Goal: Task Accomplishment & Management: Complete application form

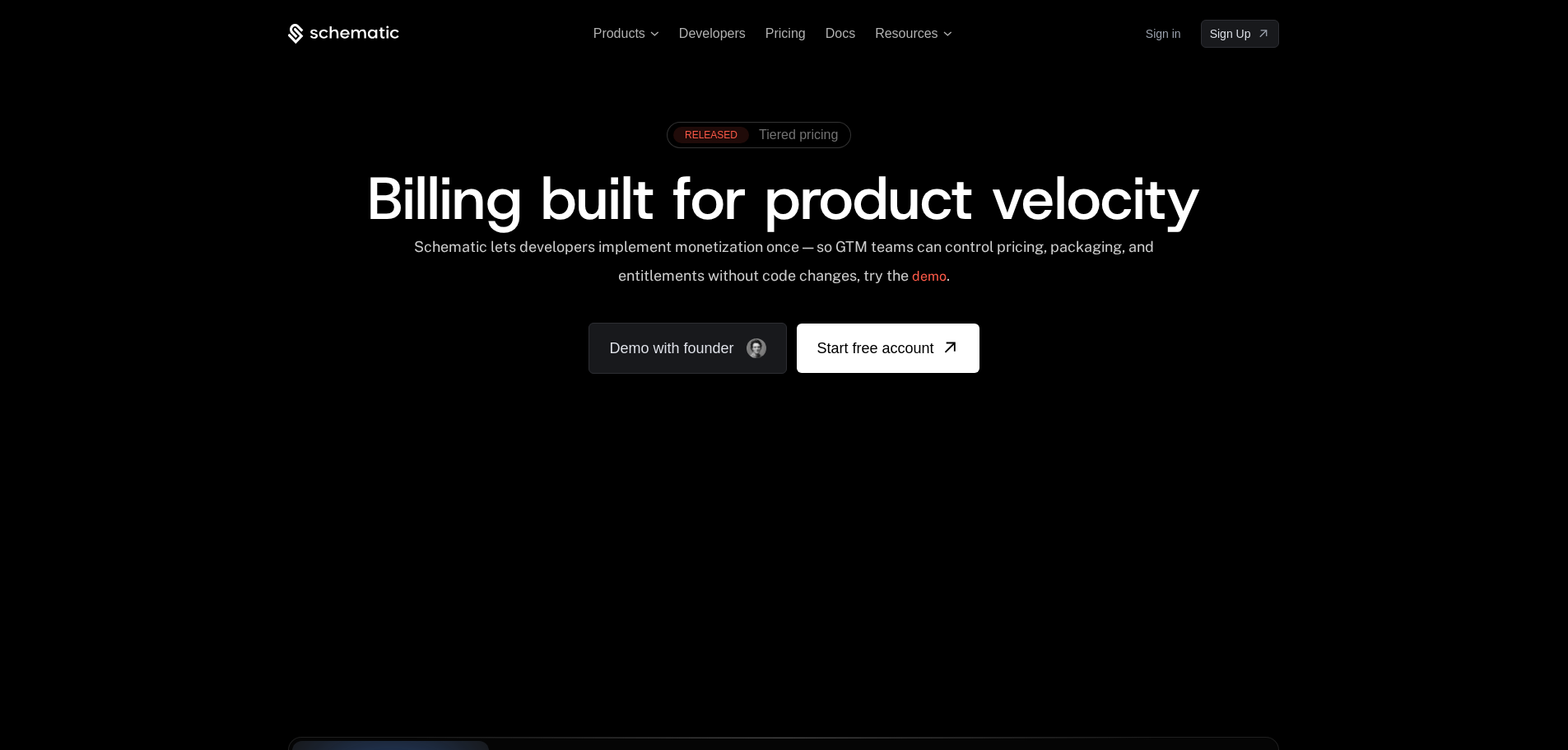
click at [1157, 21] on link "Sign in" at bounding box center [1164, 34] width 35 height 27
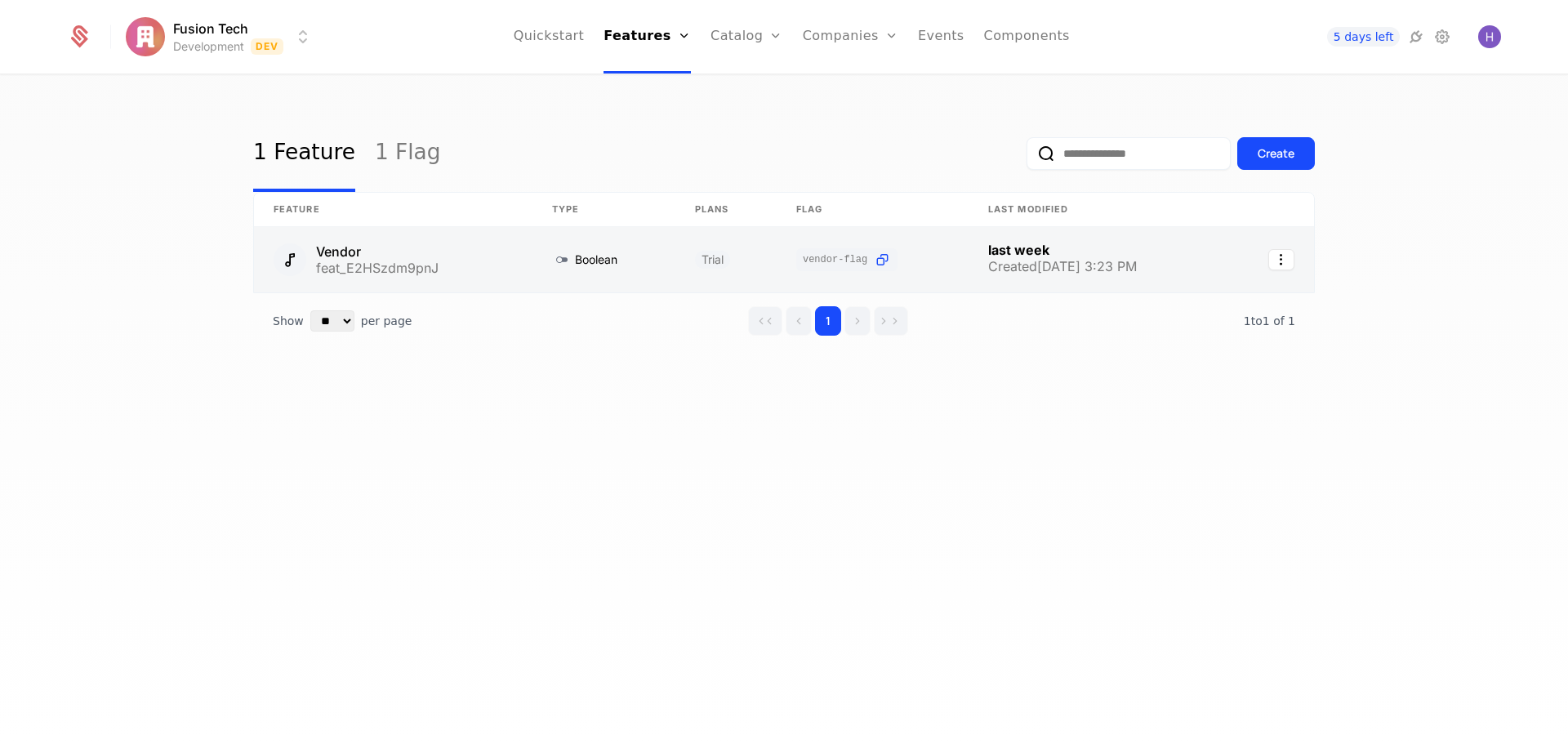
click at [452, 255] on link at bounding box center [393, 259] width 278 height 65
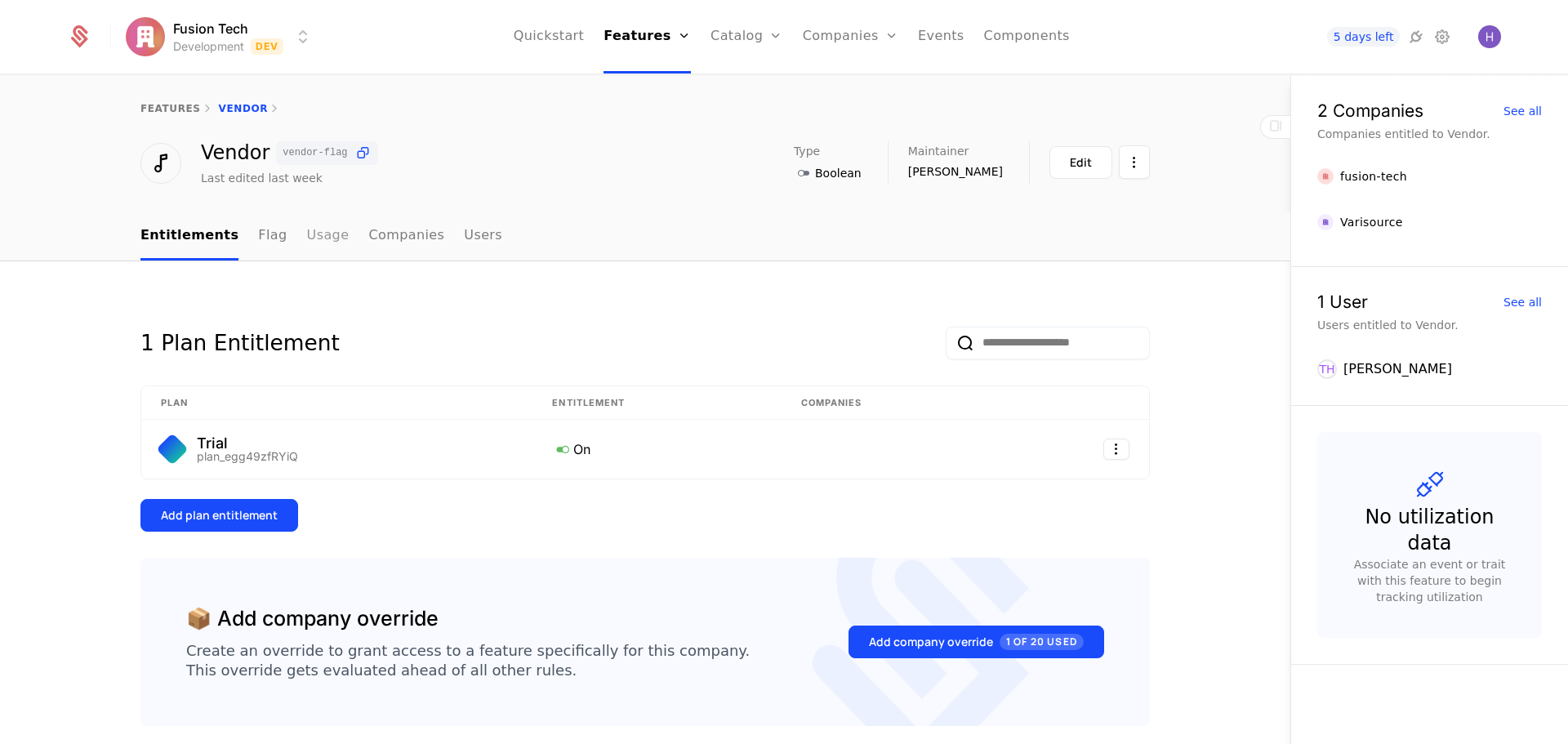
click at [307, 234] on link "Usage" at bounding box center [328, 236] width 42 height 48
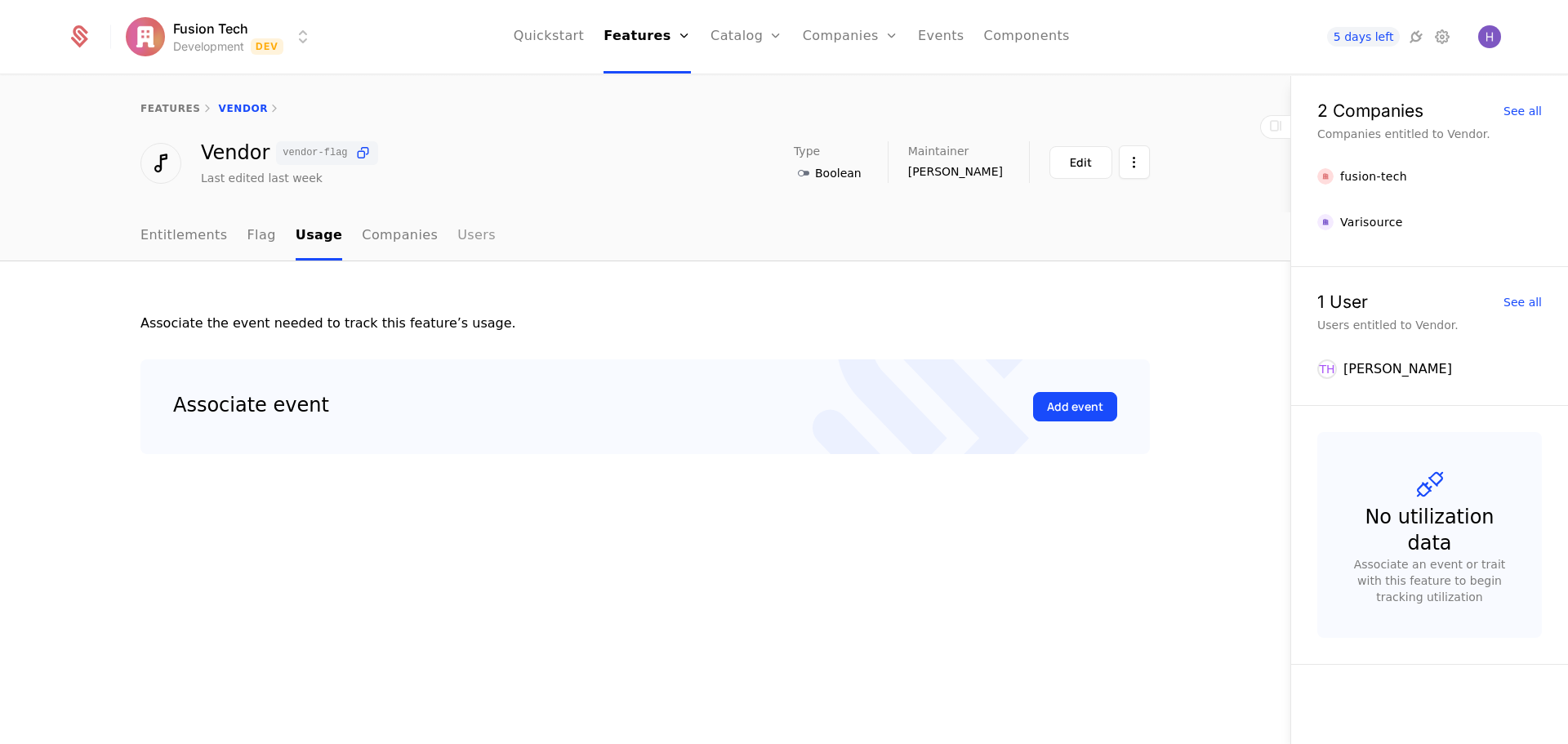
click at [457, 241] on link "Users" at bounding box center [477, 236] width 38 height 48
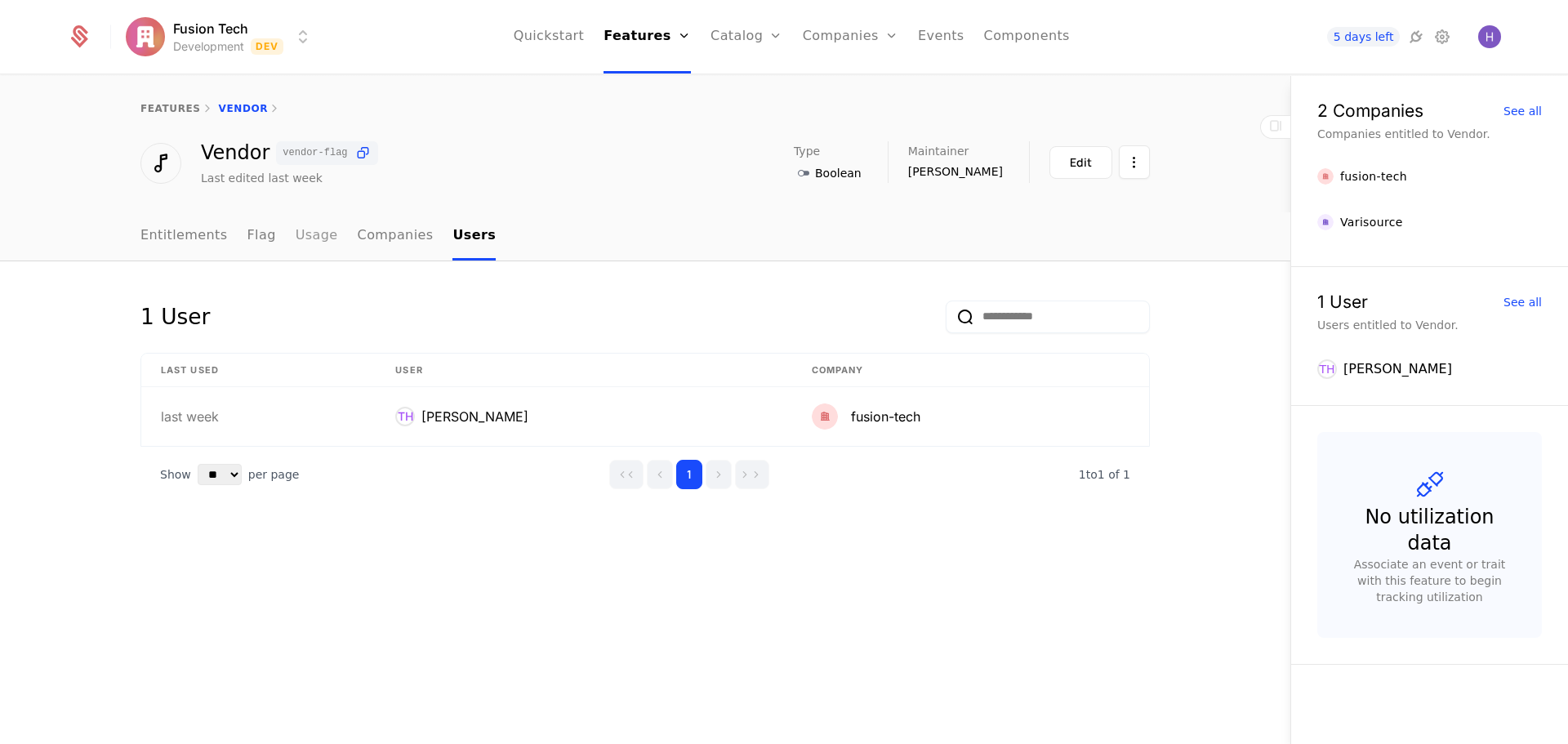
click at [301, 238] on link "Usage" at bounding box center [317, 236] width 42 height 48
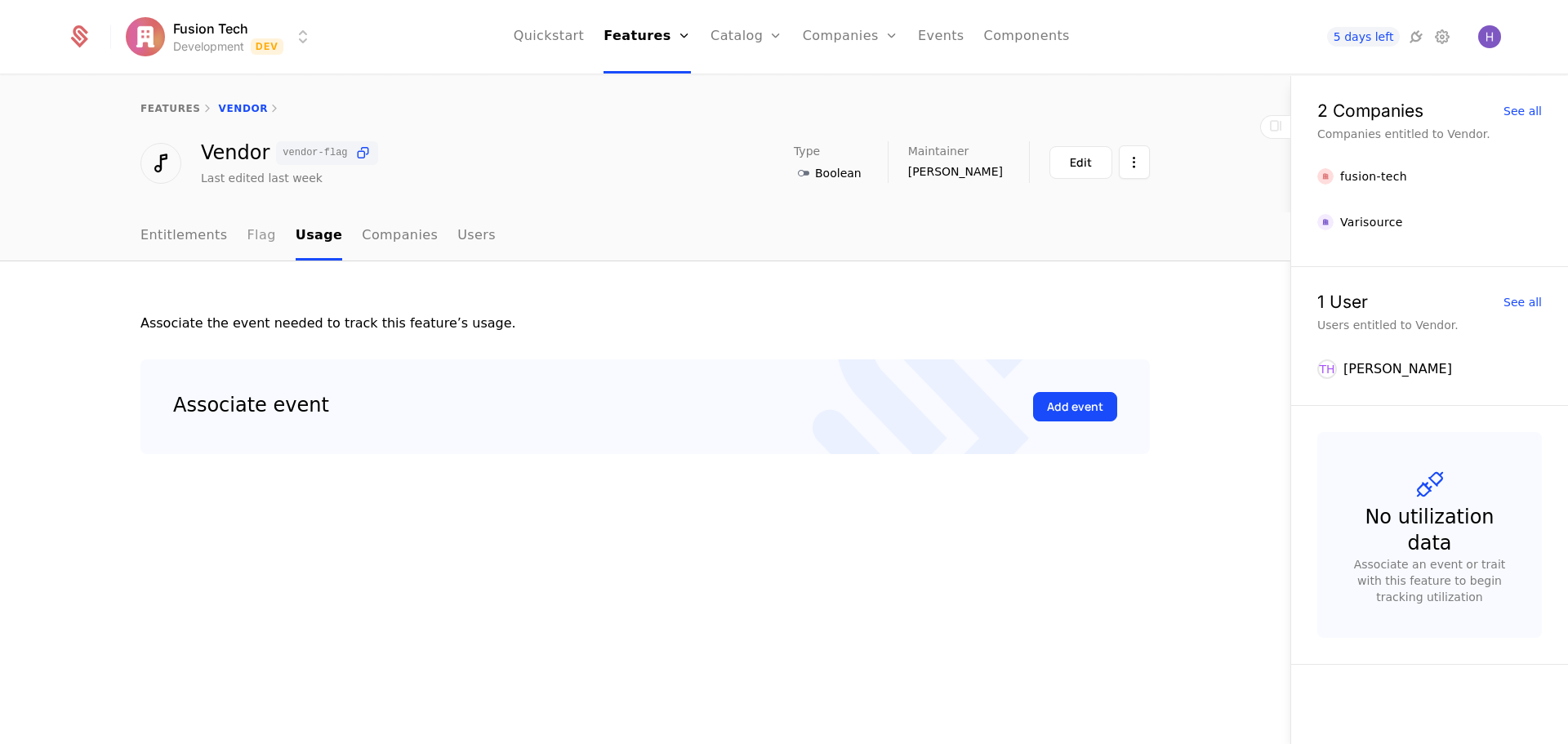
click at [259, 231] on link "Flag" at bounding box center [262, 236] width 28 height 48
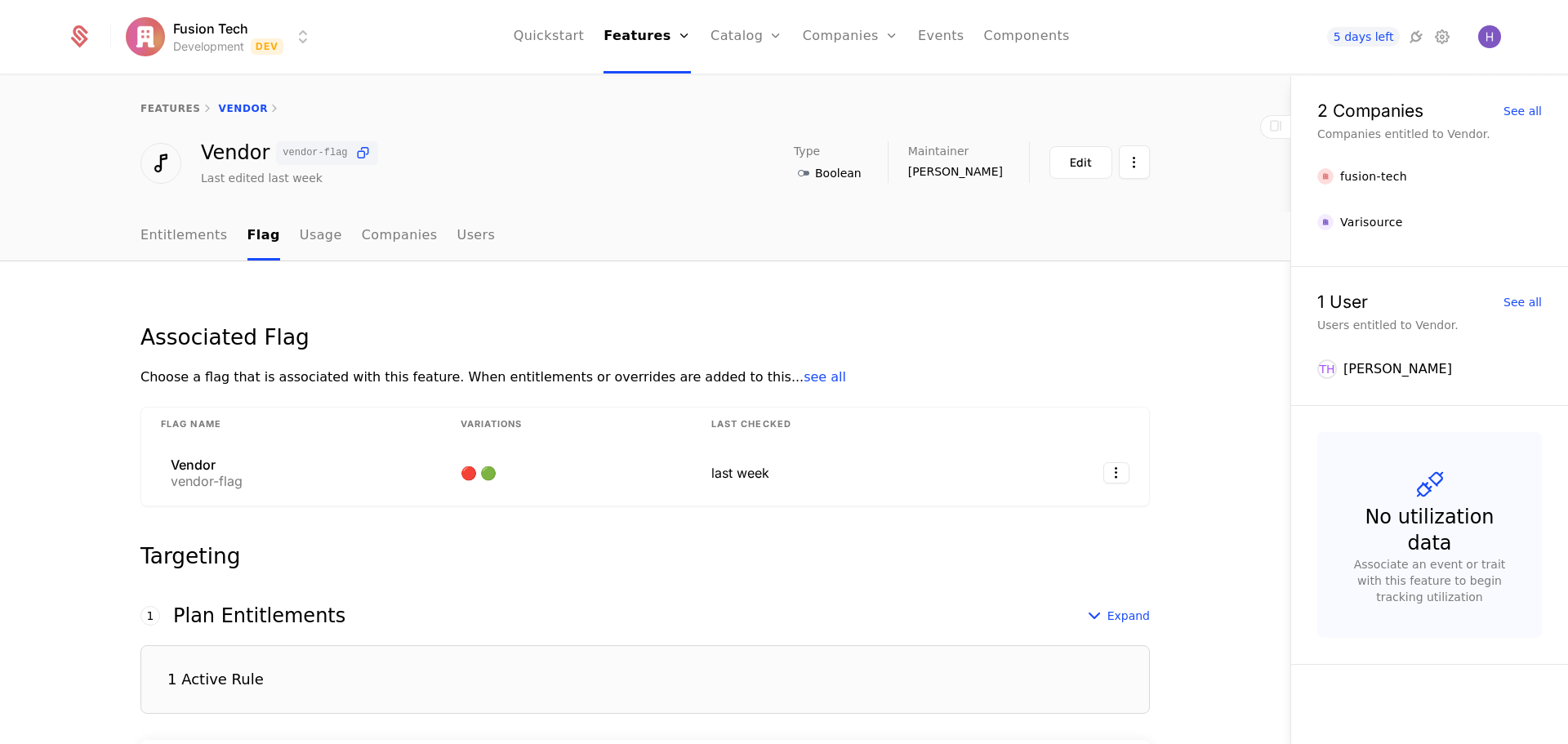
drag, startPoint x: 130, startPoint y: 104, endPoint x: 126, endPoint y: 127, distance: 23.3
click at [126, 118] on div "features Vendor" at bounding box center [645, 109] width 1290 height 65
click at [141, 114] on link "features" at bounding box center [171, 109] width 60 height 12
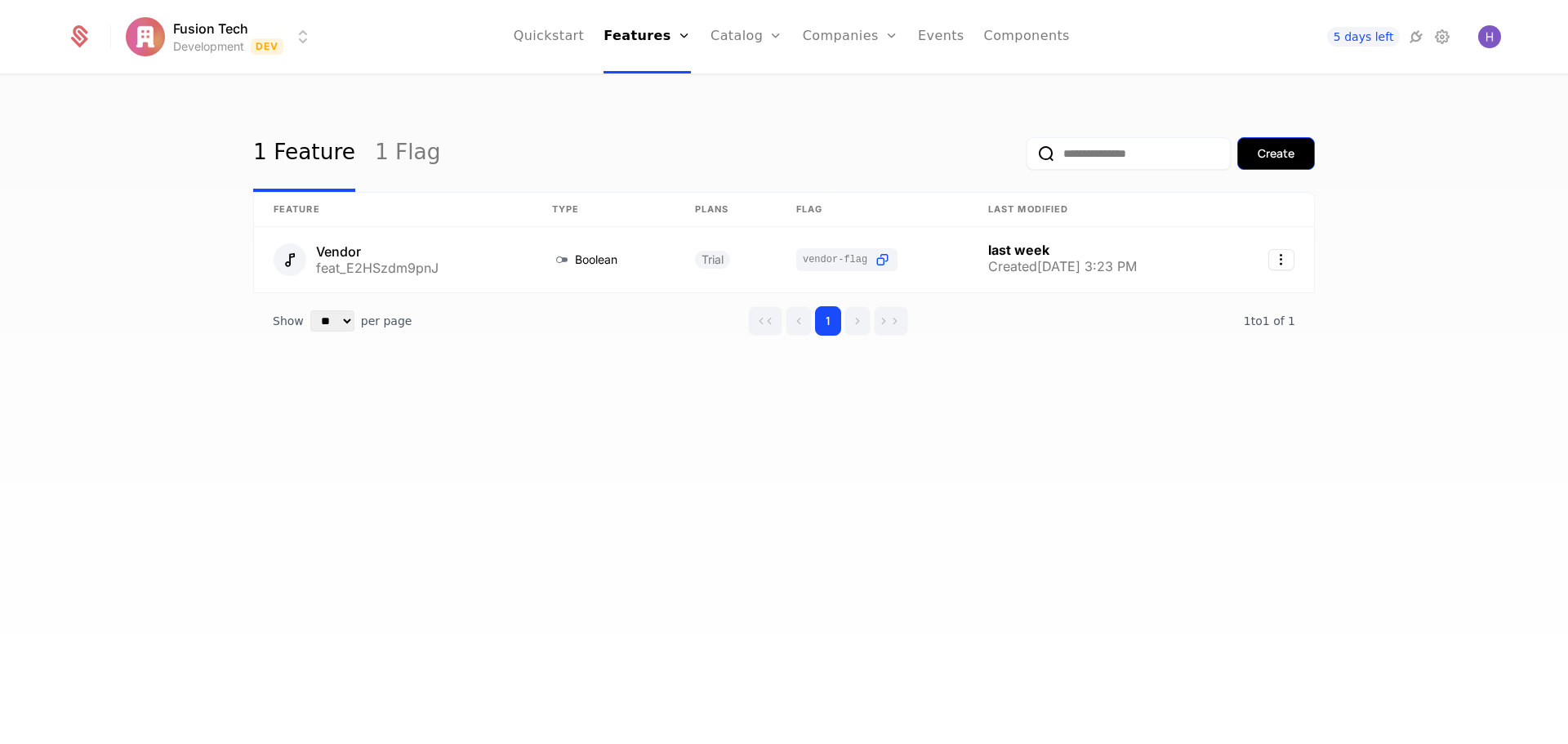
click at [1250, 141] on button "Create" at bounding box center [1276, 153] width 78 height 32
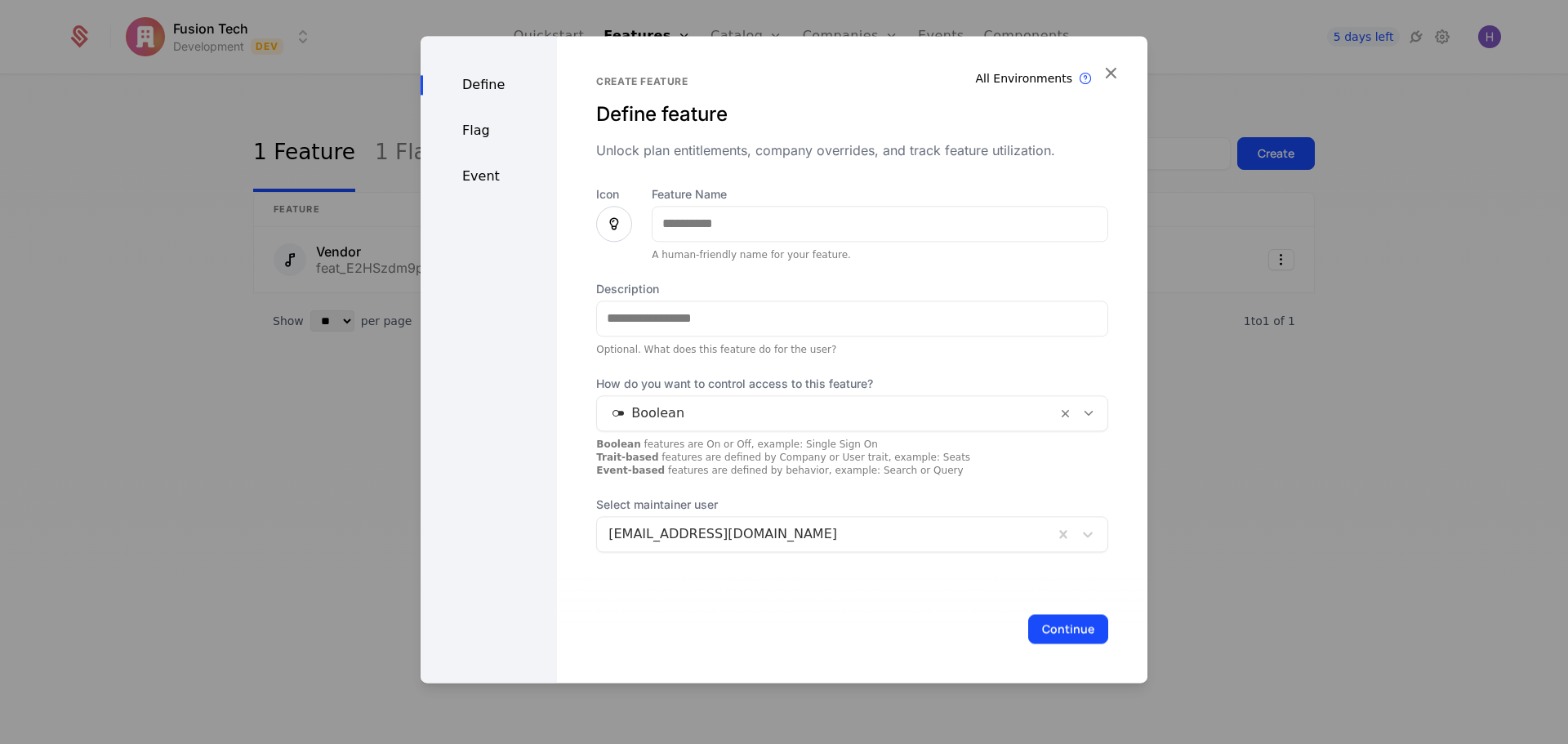
click at [467, 143] on div "Define Flag Event" at bounding box center [489, 359] width 137 height 647
click at [474, 129] on div "Flag" at bounding box center [489, 131] width 137 height 20
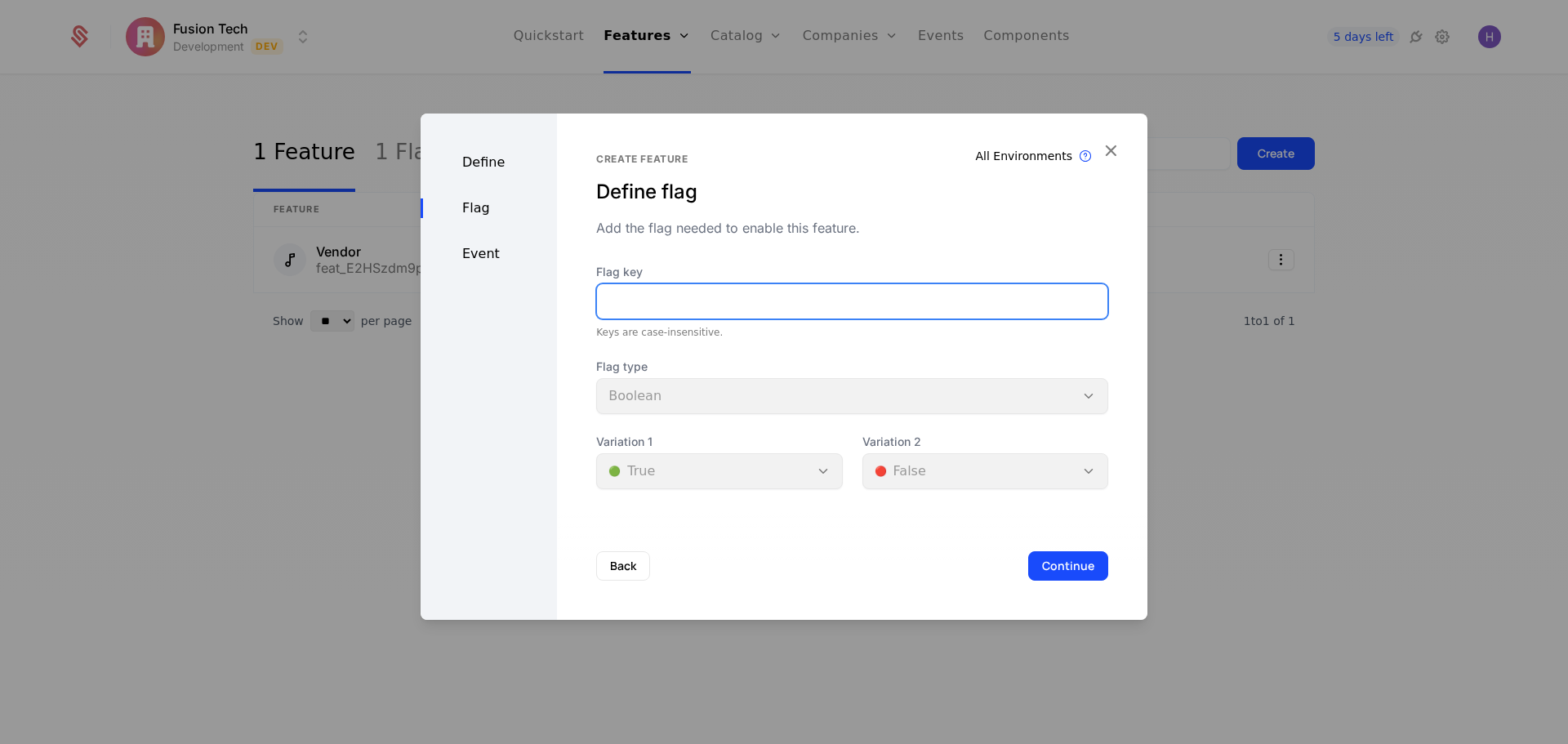
click at [653, 309] on input "Flag key" at bounding box center [852, 301] width 511 height 34
type input "****"
click at [502, 171] on div "Define" at bounding box center [489, 162] width 137 height 20
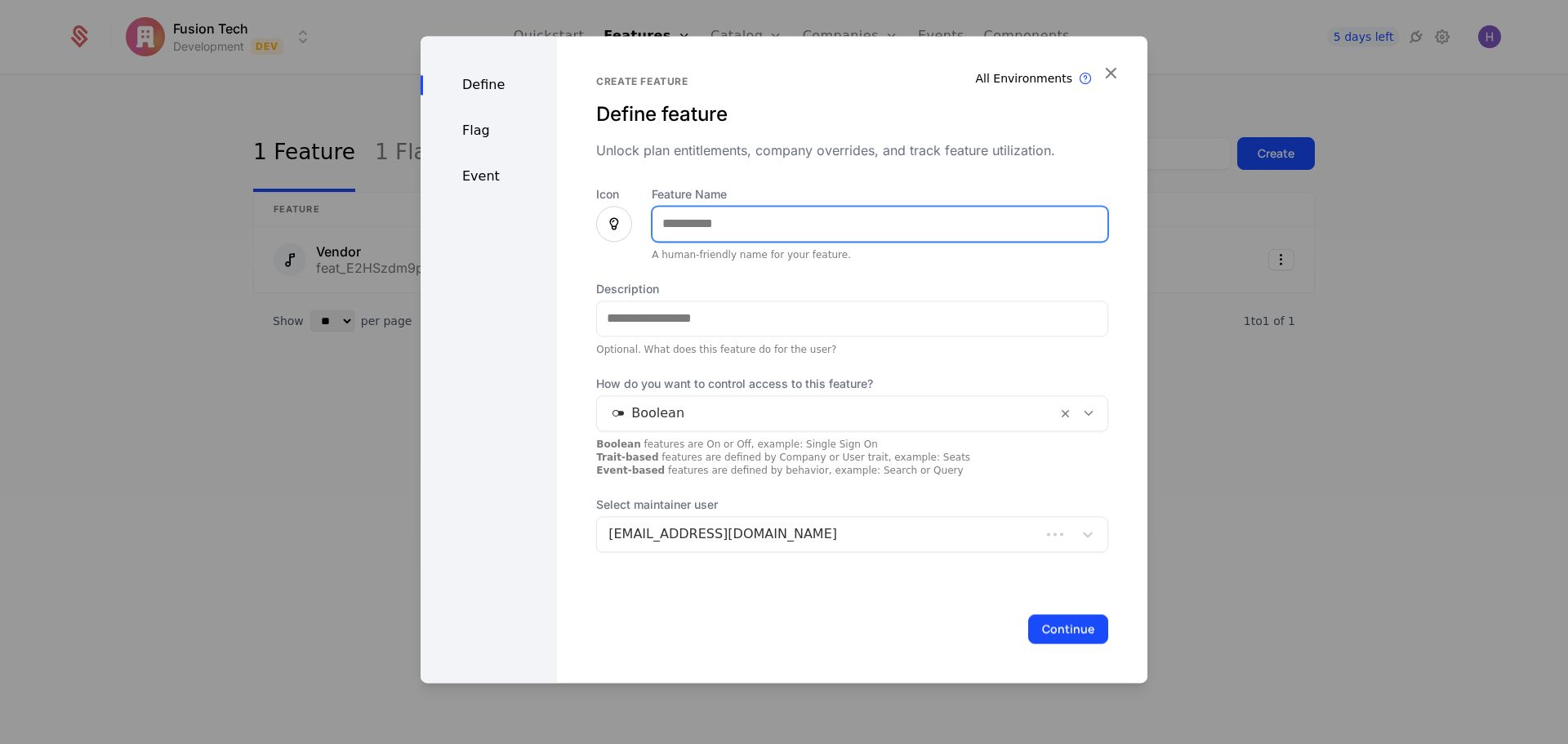
click at [698, 235] on input "Feature Name" at bounding box center [879, 223] width 455 height 34
type input "****"
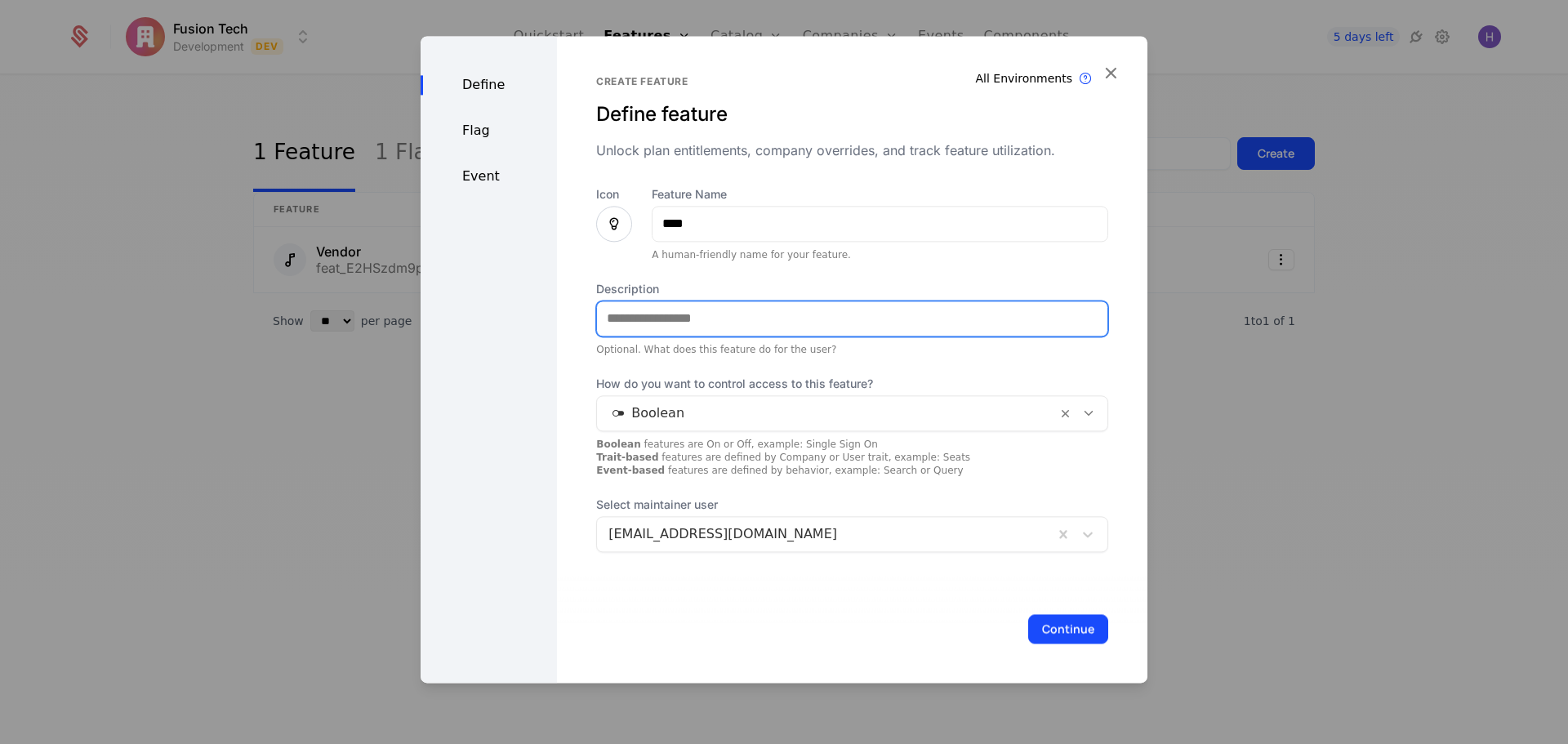
click at [667, 334] on input "Description" at bounding box center [852, 318] width 511 height 34
click at [658, 420] on div at bounding box center [826, 413] width 437 height 23
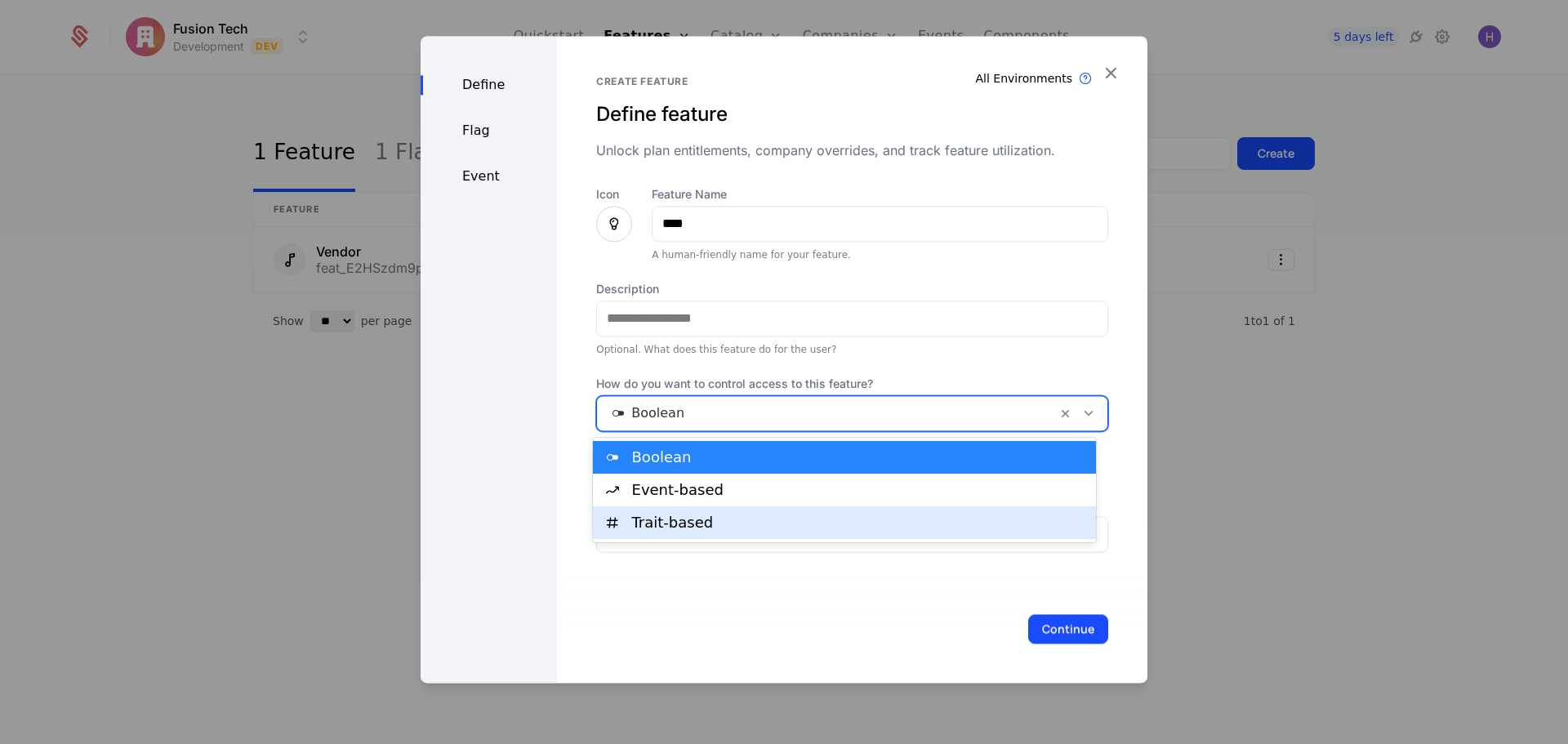
click at [663, 508] on div "Trait-based" at bounding box center [844, 522] width 503 height 32
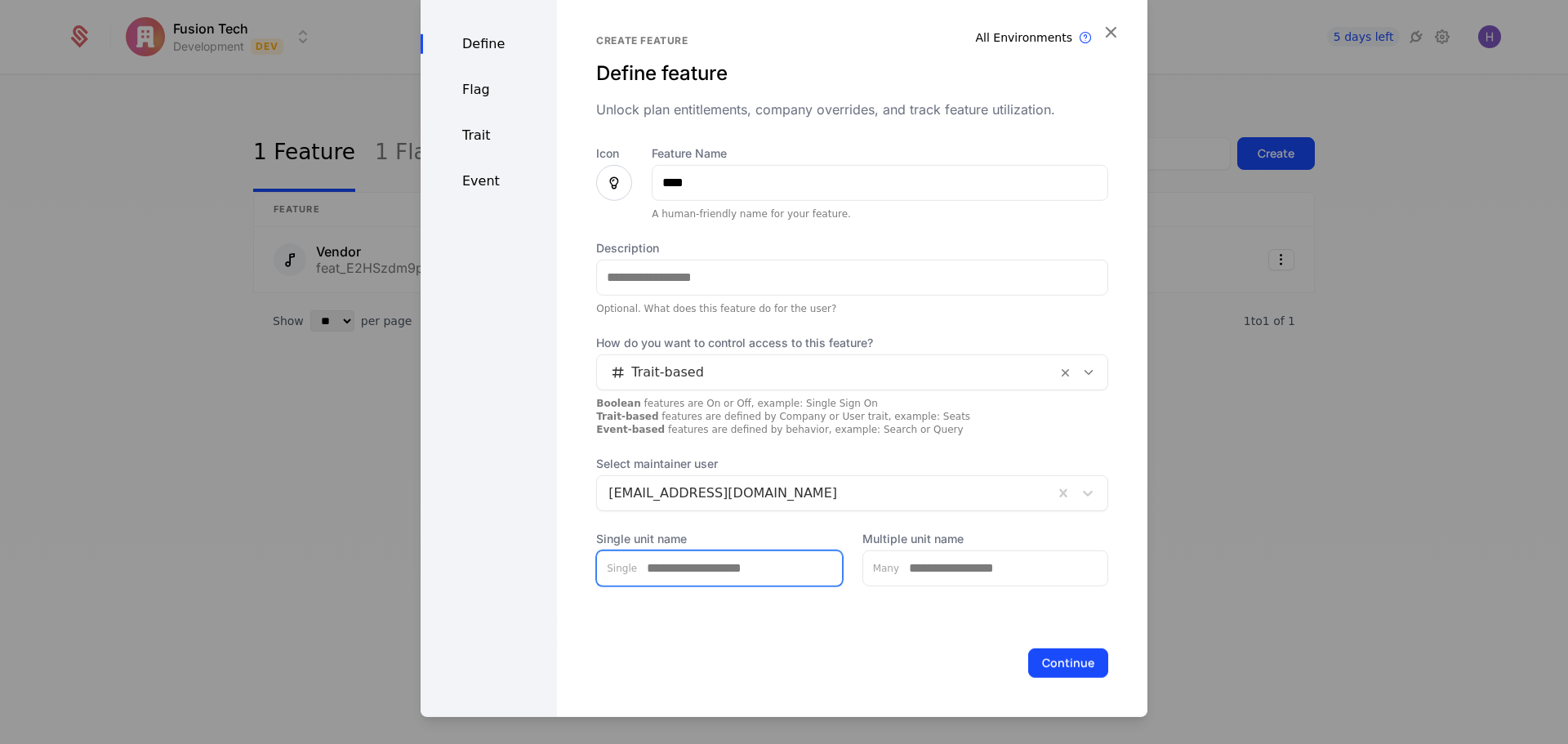
click at [644, 568] on input "Single unit name" at bounding box center [739, 567] width 205 height 34
click at [472, 131] on div "Trait" at bounding box center [489, 135] width 137 height 20
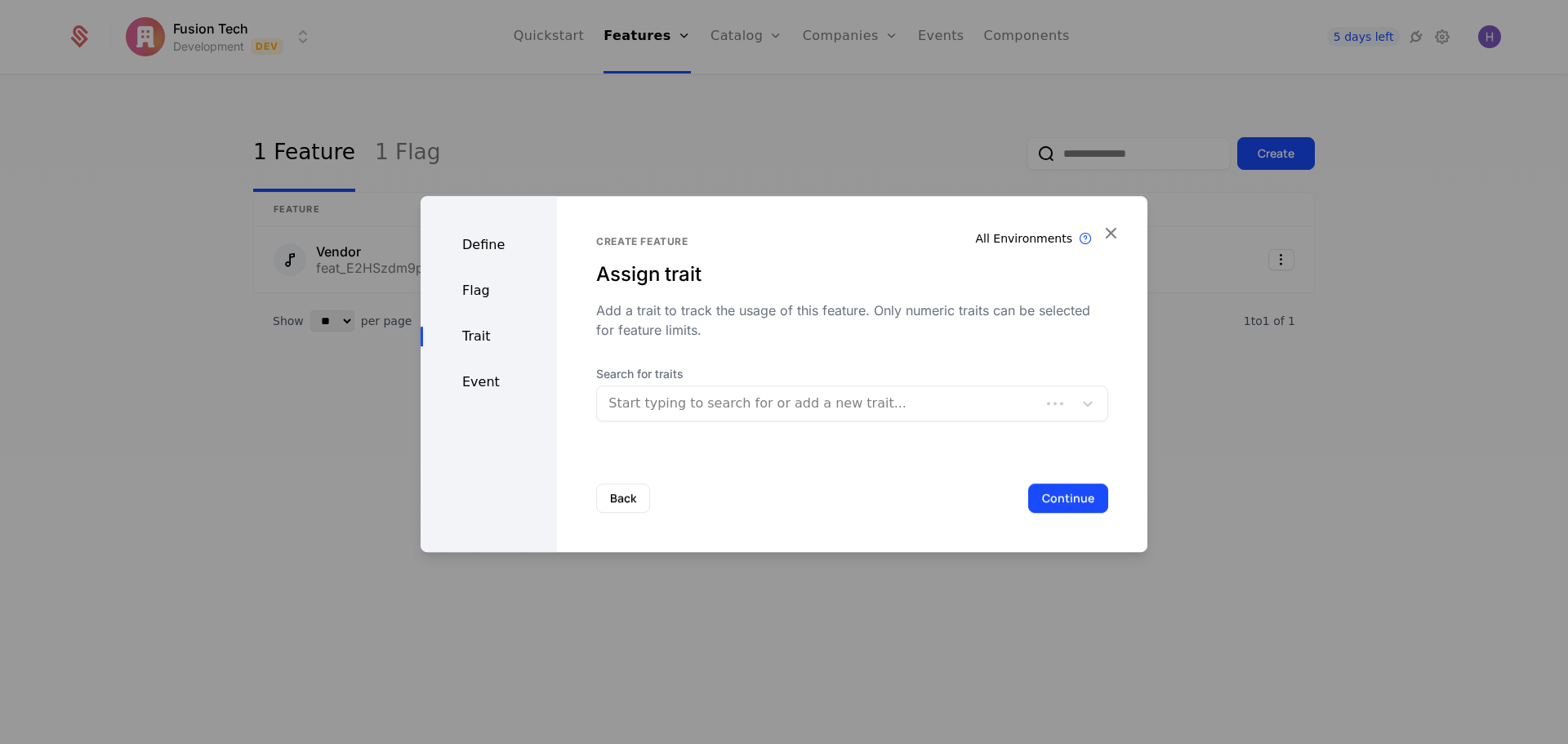
click at [482, 296] on div "Flag" at bounding box center [489, 291] width 137 height 20
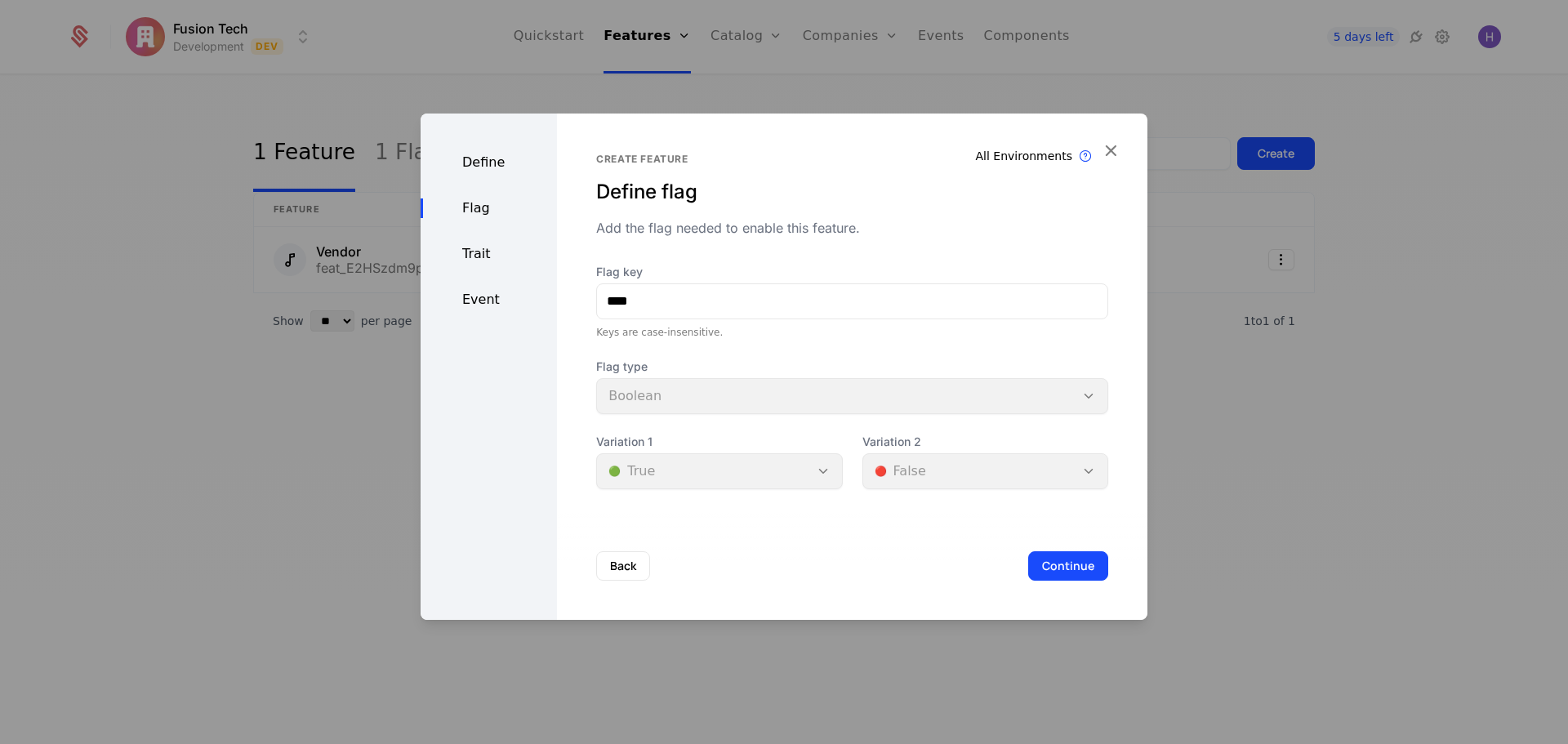
click at [467, 251] on div "Trait" at bounding box center [489, 254] width 137 height 20
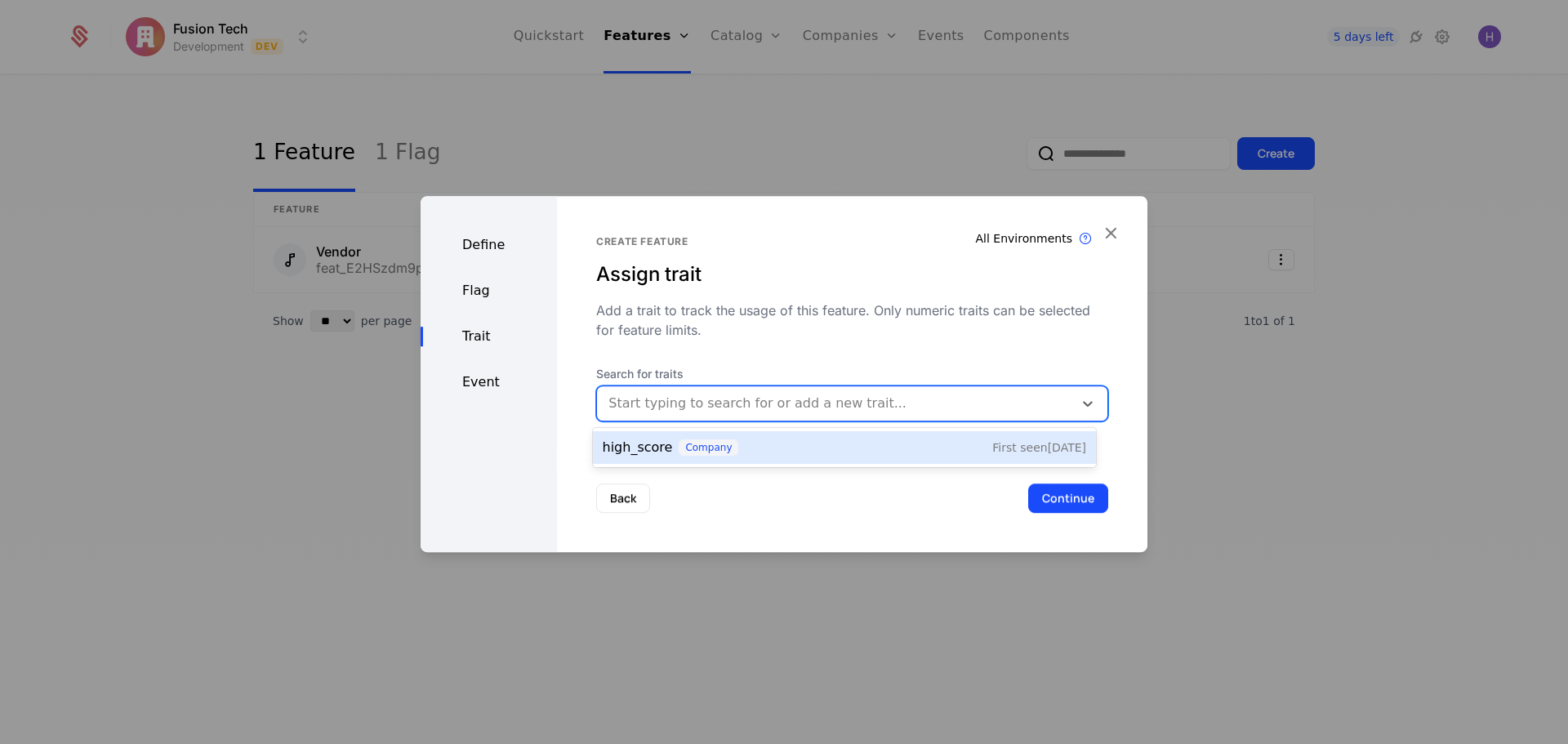
click at [704, 395] on div at bounding box center [835, 403] width 453 height 23
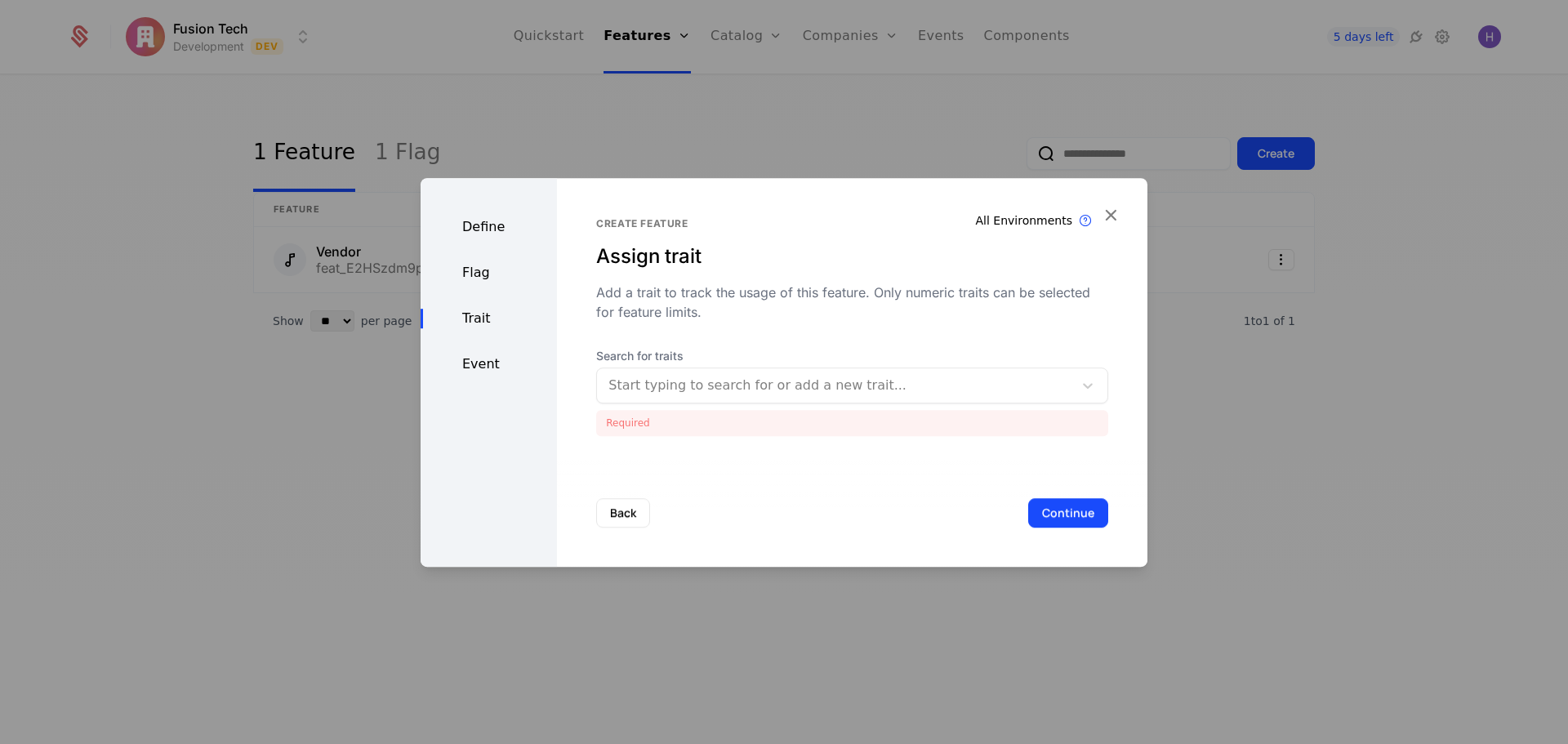
click at [501, 335] on div "Define Flag Trait Event" at bounding box center [489, 372] width 137 height 389
click at [884, 394] on div at bounding box center [835, 385] width 453 height 23
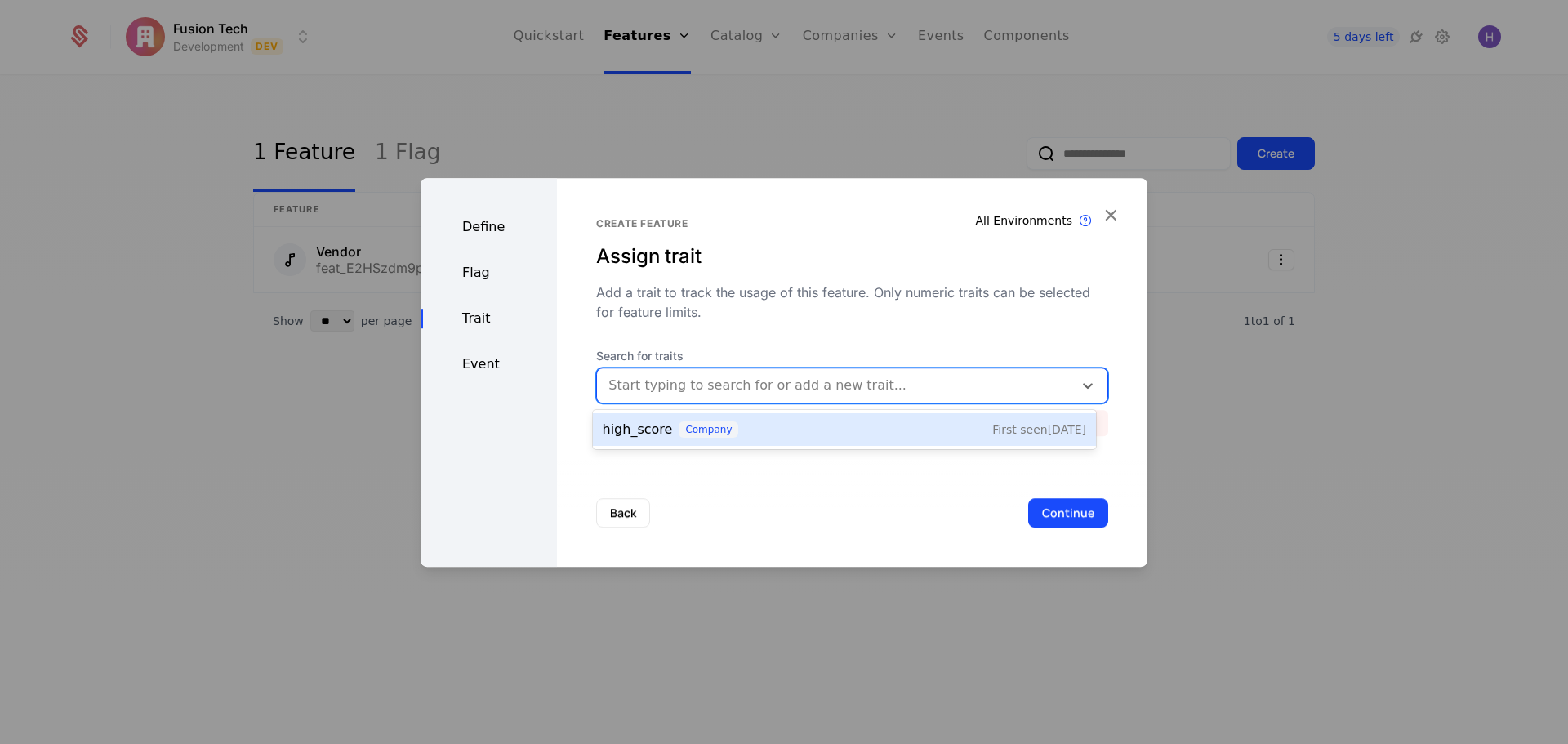
click at [685, 442] on div "high_score company First seen 8/1/25" at bounding box center [844, 429] width 503 height 32
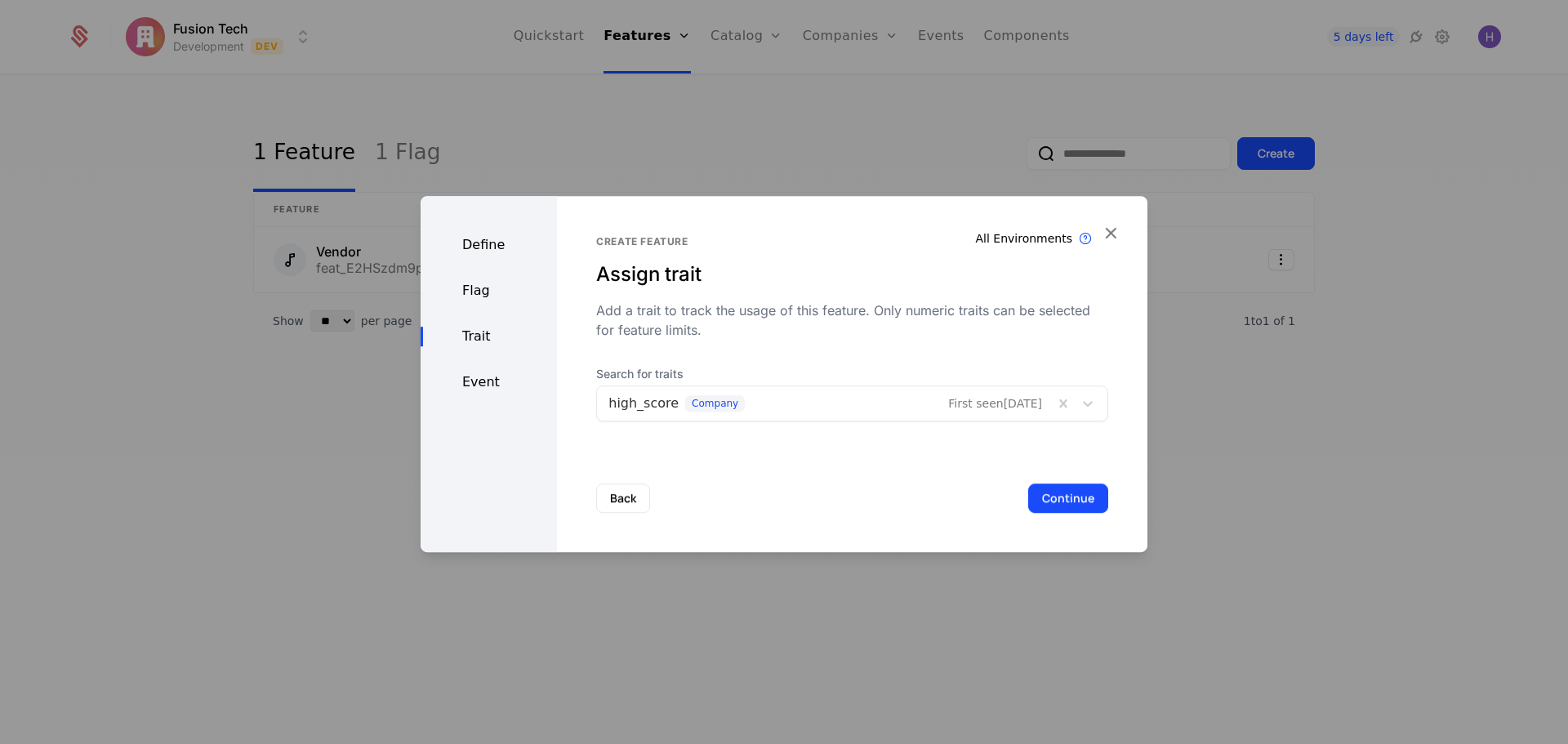
click at [486, 374] on div "Event" at bounding box center [489, 382] width 137 height 20
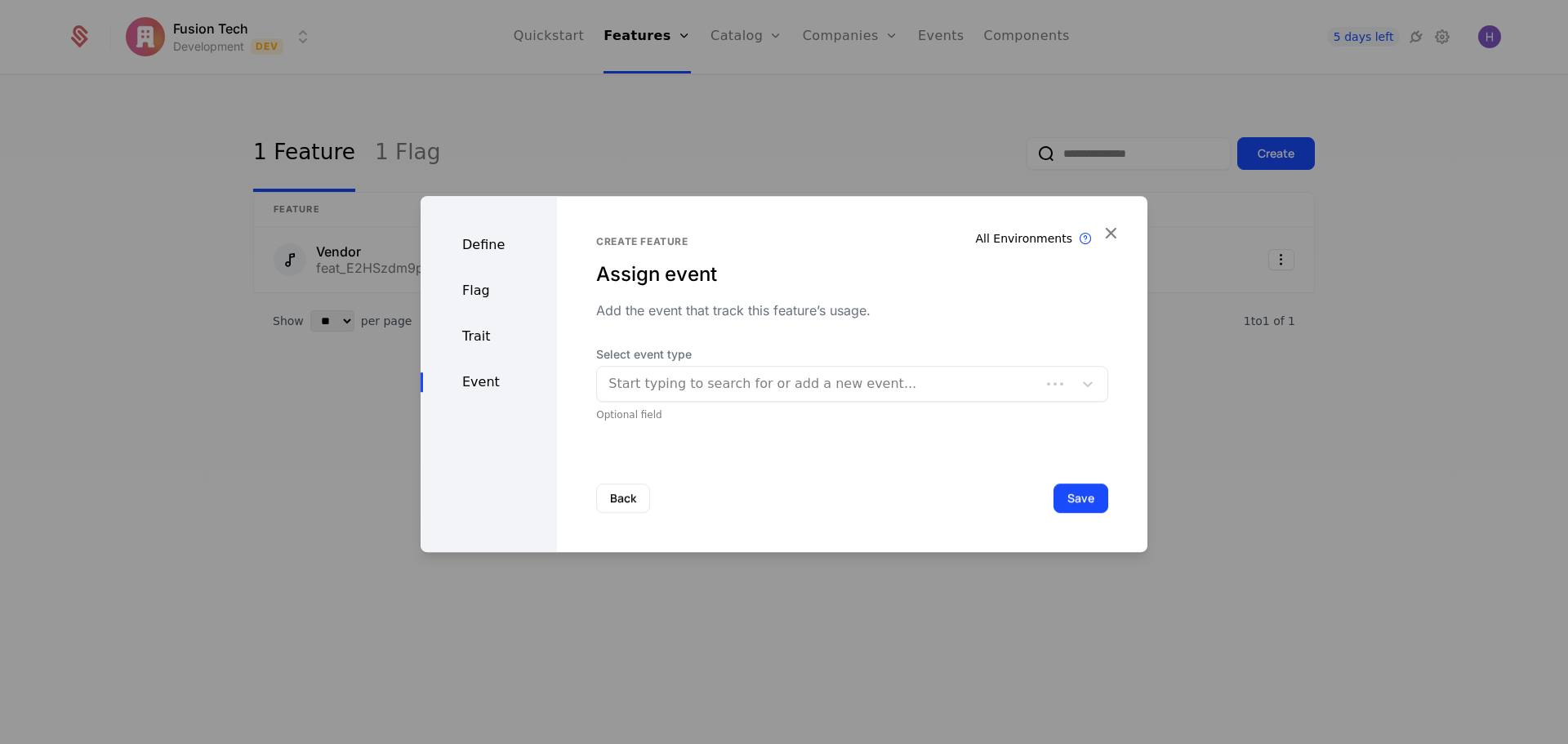
click at [468, 338] on div "Trait" at bounding box center [489, 336] width 137 height 20
click at [494, 241] on div "Define" at bounding box center [489, 245] width 137 height 20
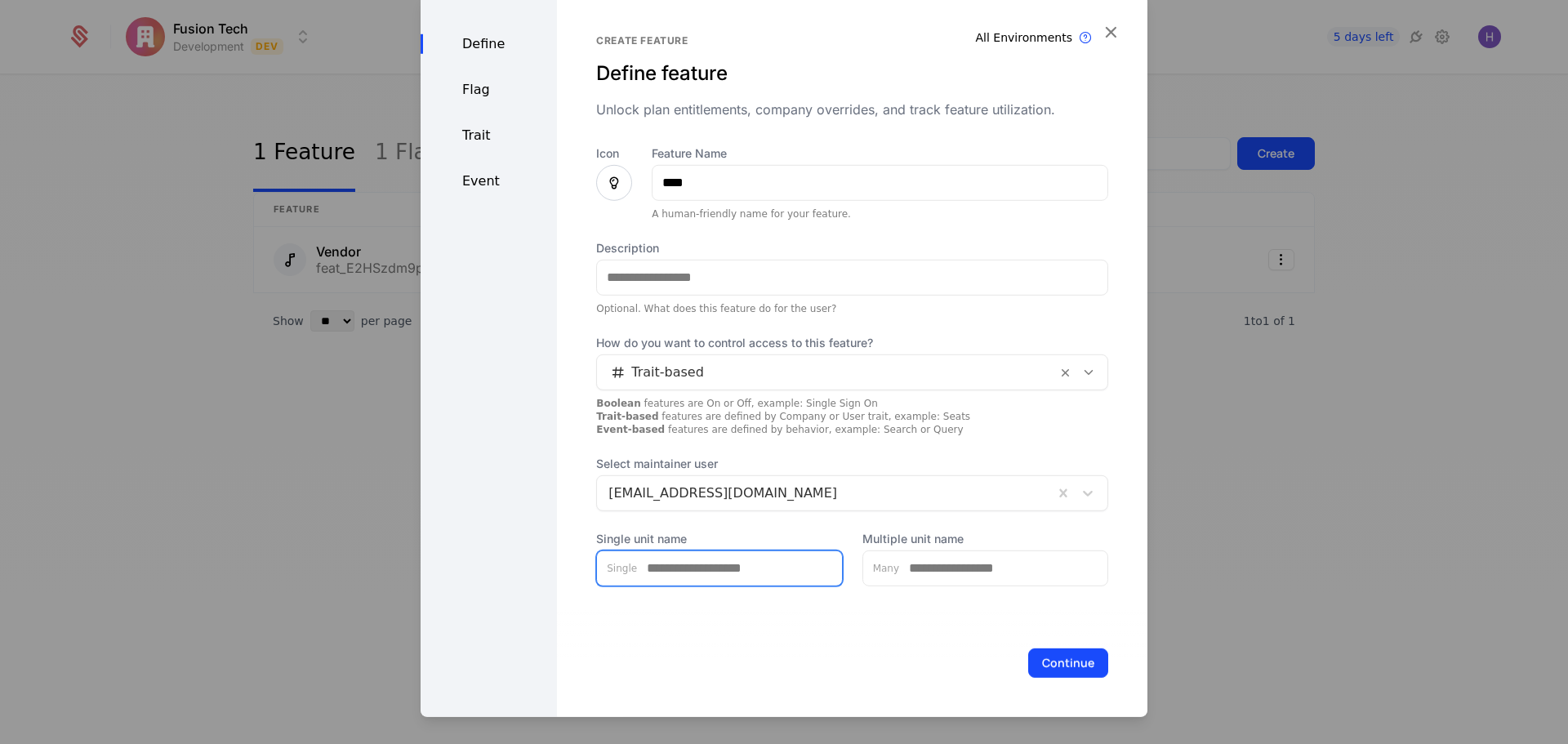
click at [672, 561] on input "Single unit name" at bounding box center [739, 567] width 205 height 34
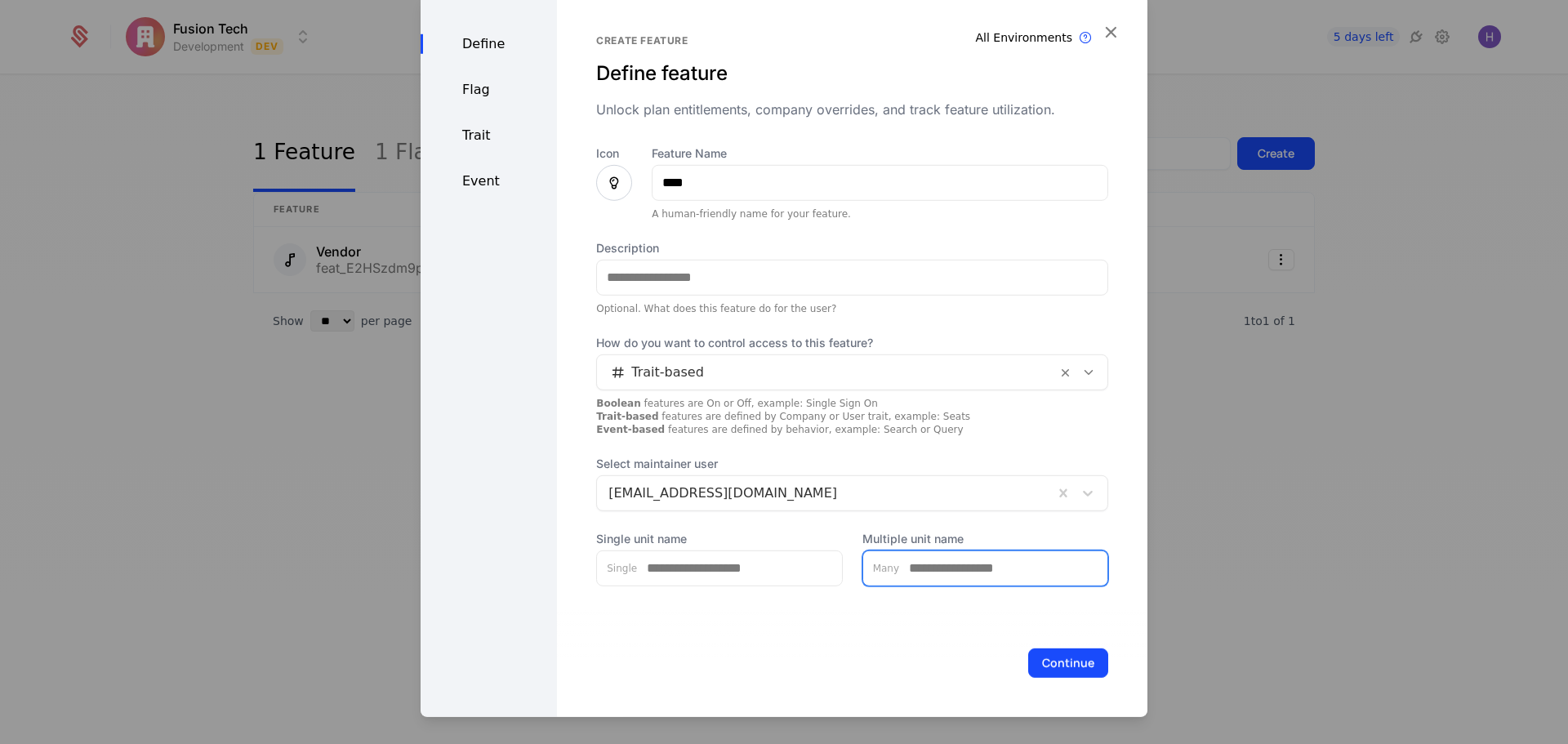
click at [913, 563] on input "Multiple unit name" at bounding box center [1003, 567] width 208 height 34
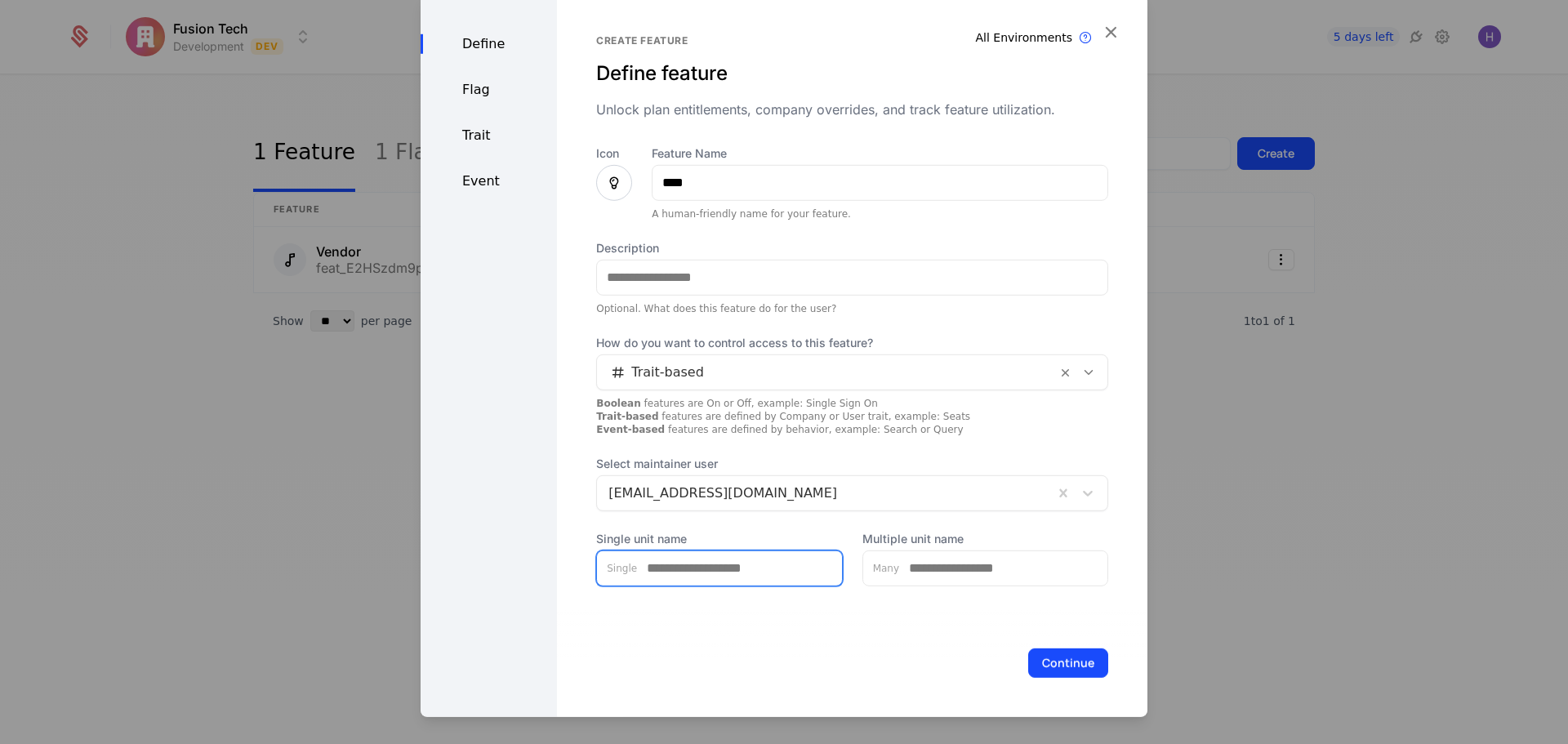
click at [680, 567] on input "Single unit name" at bounding box center [739, 567] width 205 height 34
click at [493, 91] on div "Flag" at bounding box center [489, 89] width 137 height 20
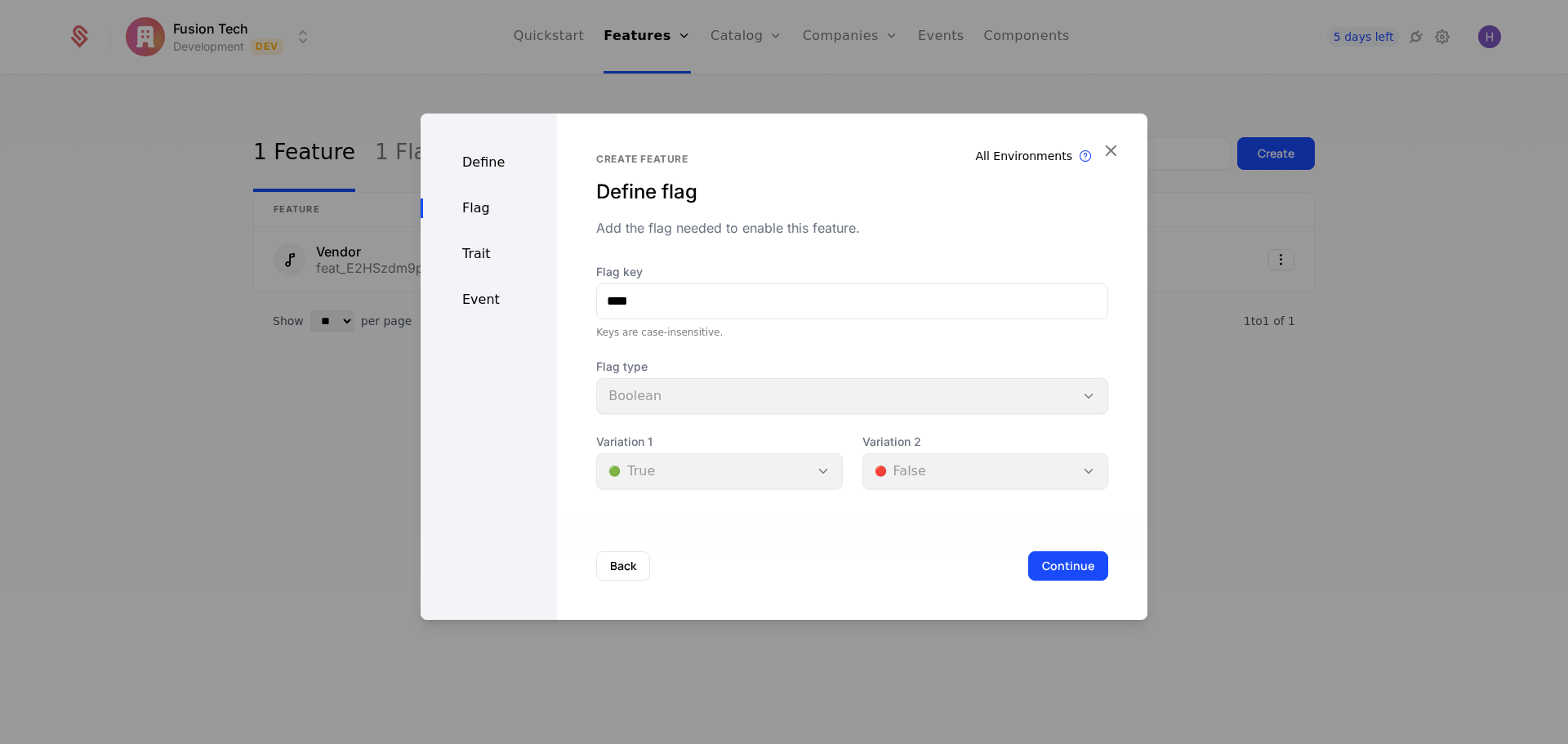
click at [472, 248] on div "Trait" at bounding box center [489, 254] width 137 height 20
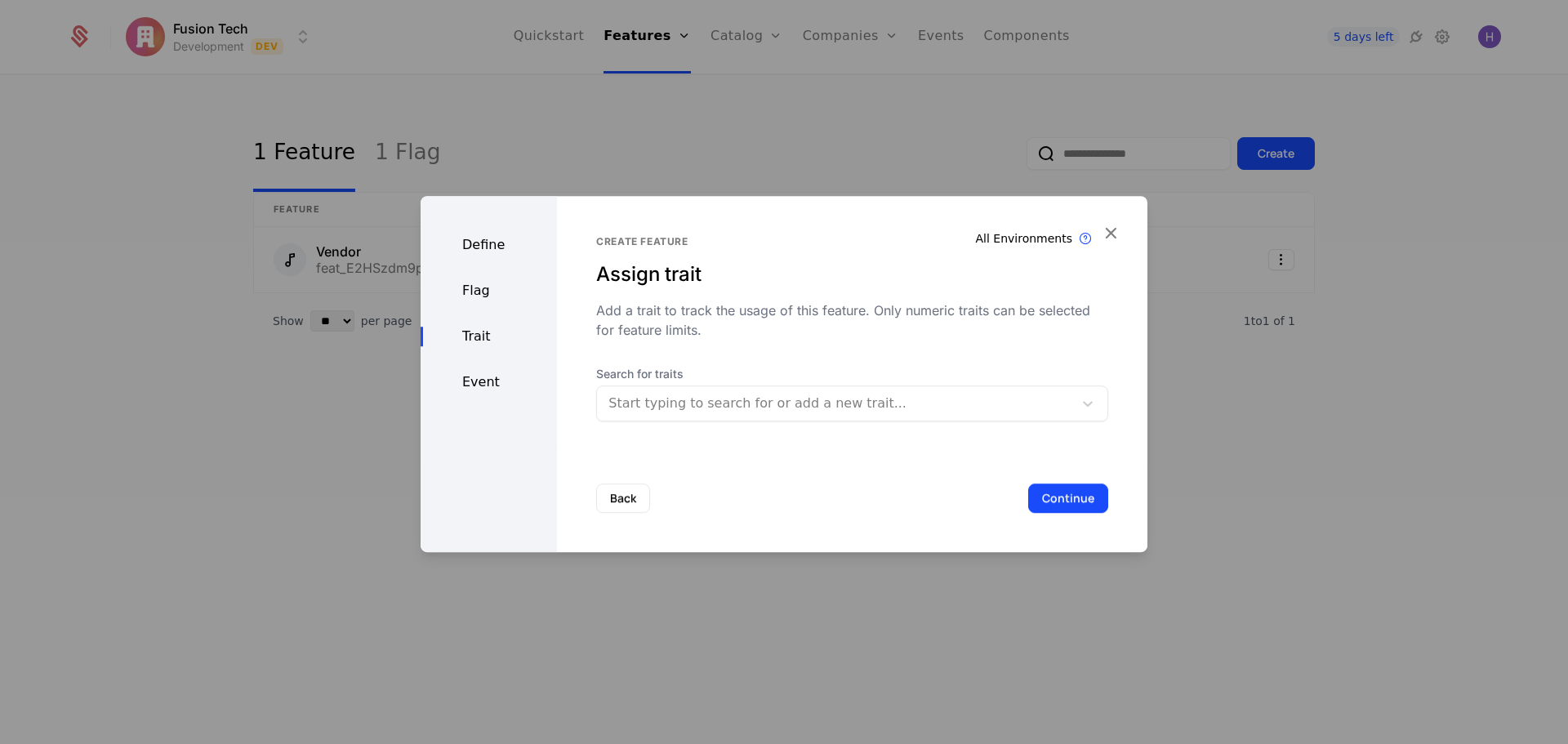
click at [481, 240] on div "Define" at bounding box center [489, 245] width 137 height 20
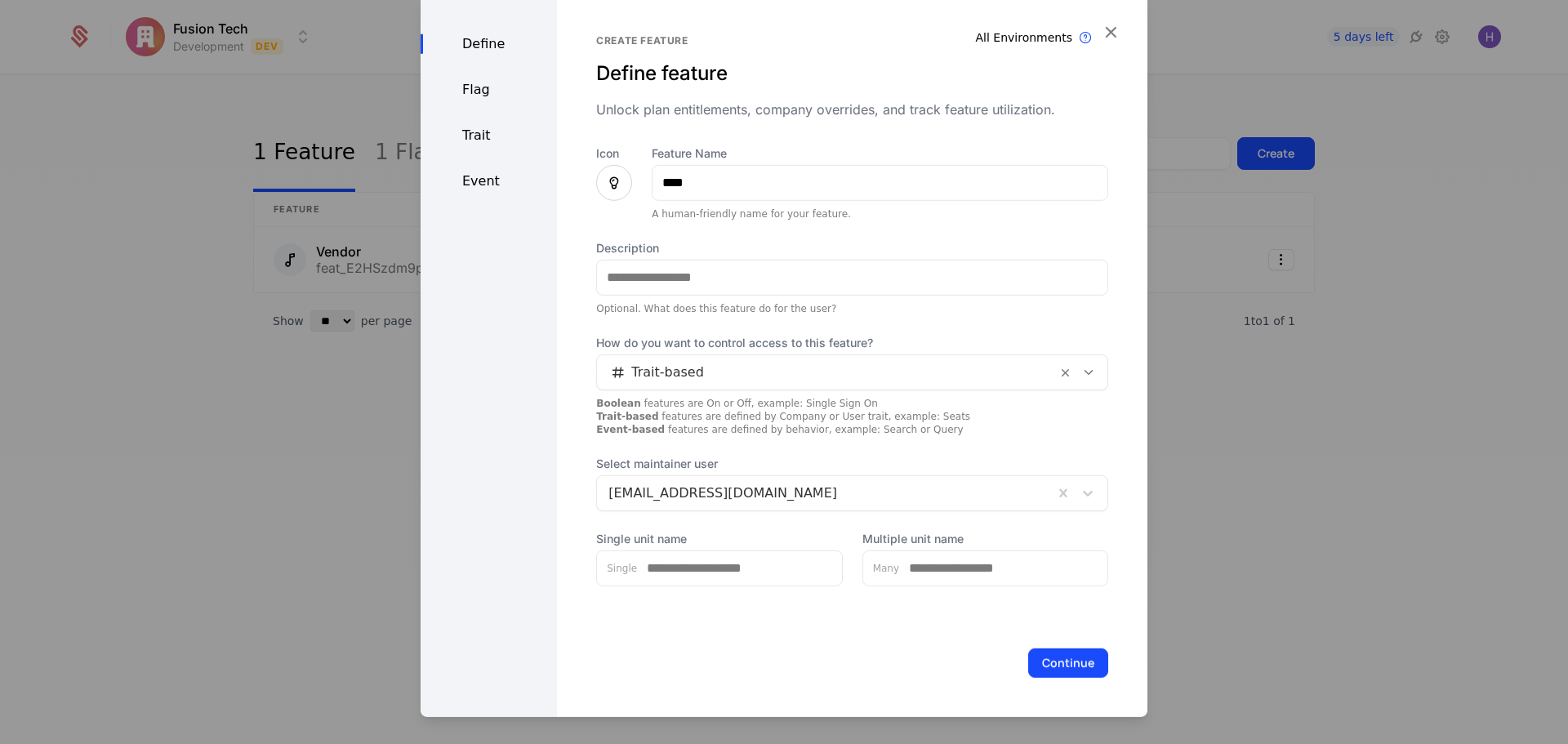
click at [488, 172] on div "Event" at bounding box center [489, 181] width 137 height 20
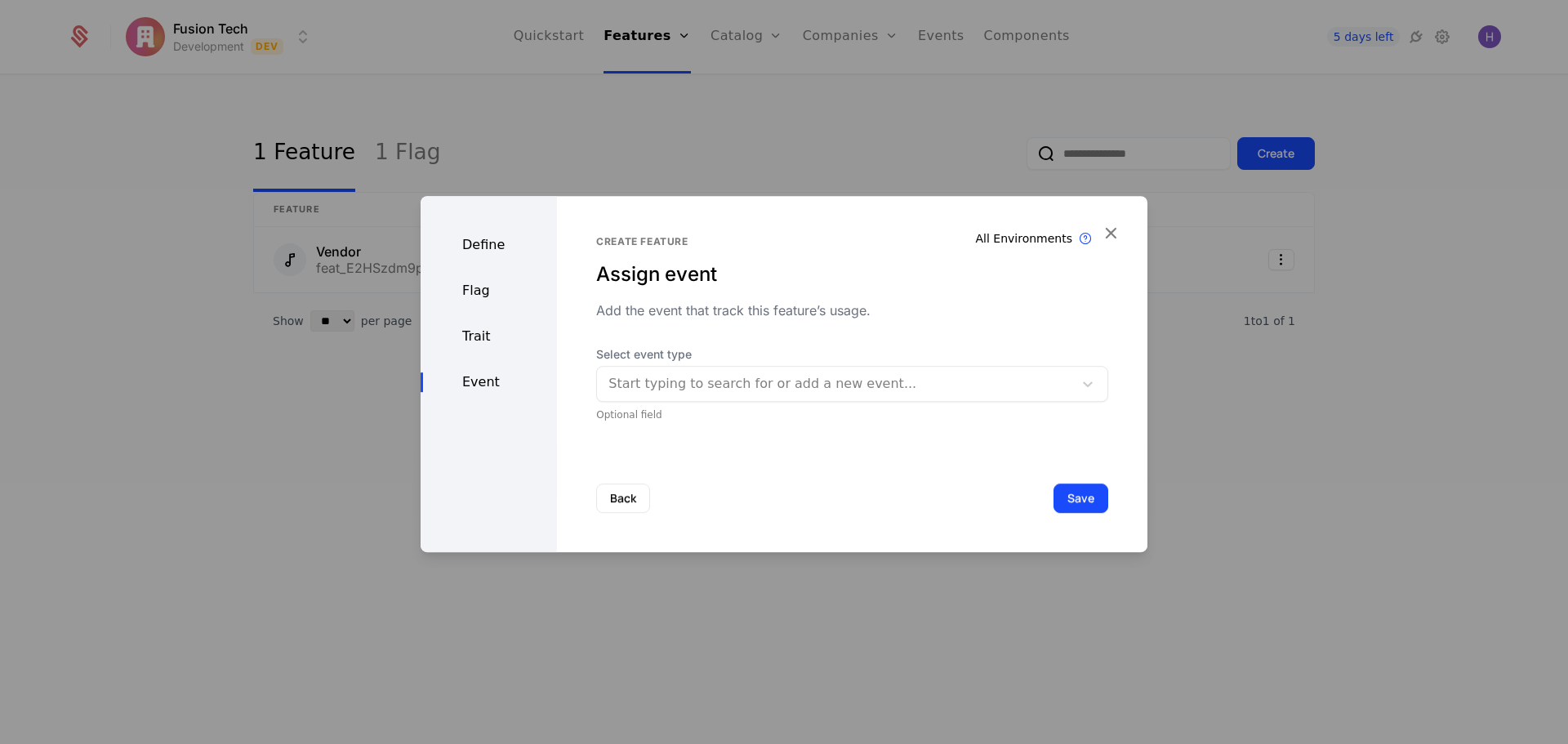
click at [482, 350] on div "Define Flag Trait Event" at bounding box center [489, 374] width 137 height 356
click at [482, 339] on div "Trait" at bounding box center [489, 336] width 137 height 20
click at [823, 394] on div at bounding box center [835, 403] width 453 height 23
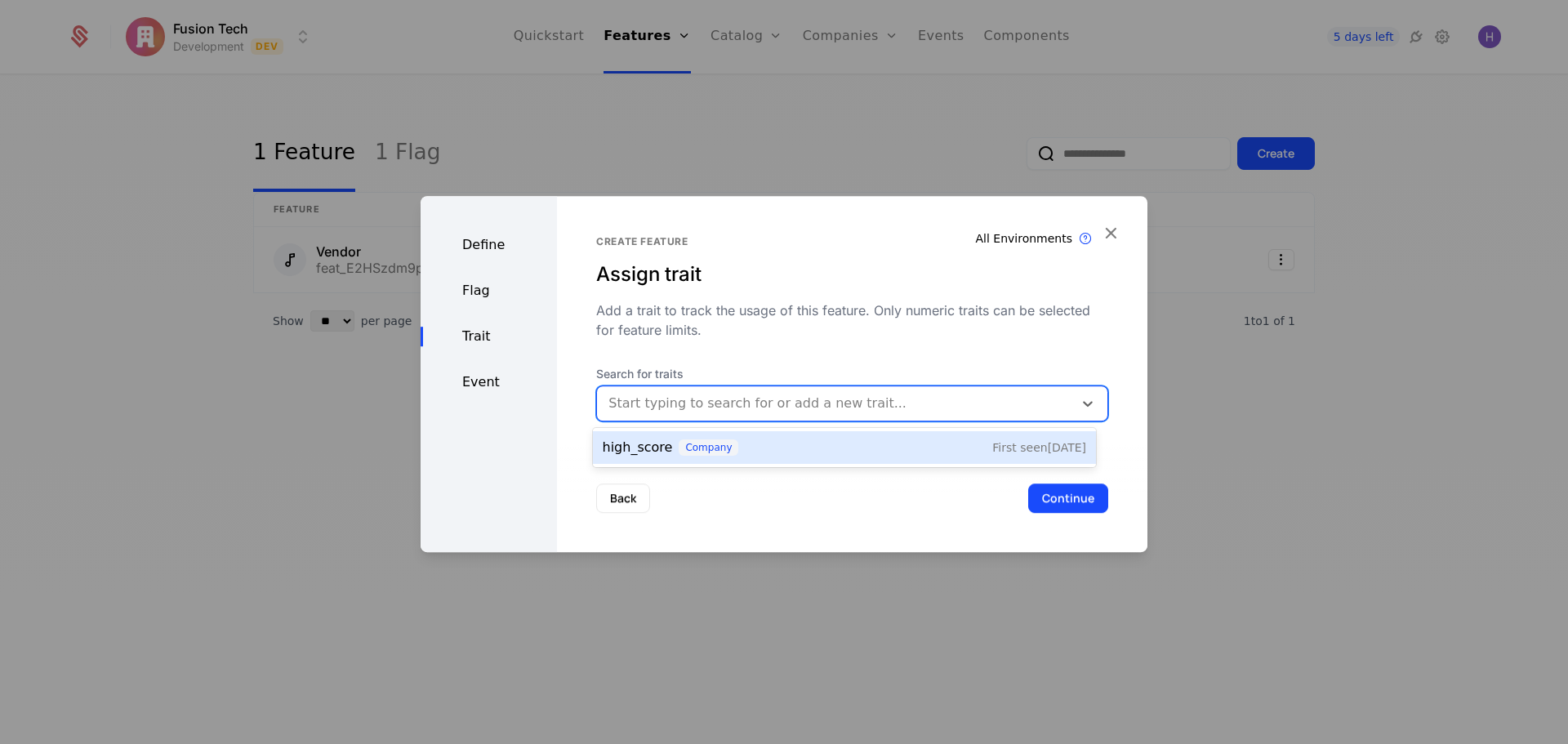
click at [917, 435] on div "high_score company First seen 8/1/25" at bounding box center [844, 447] width 503 height 32
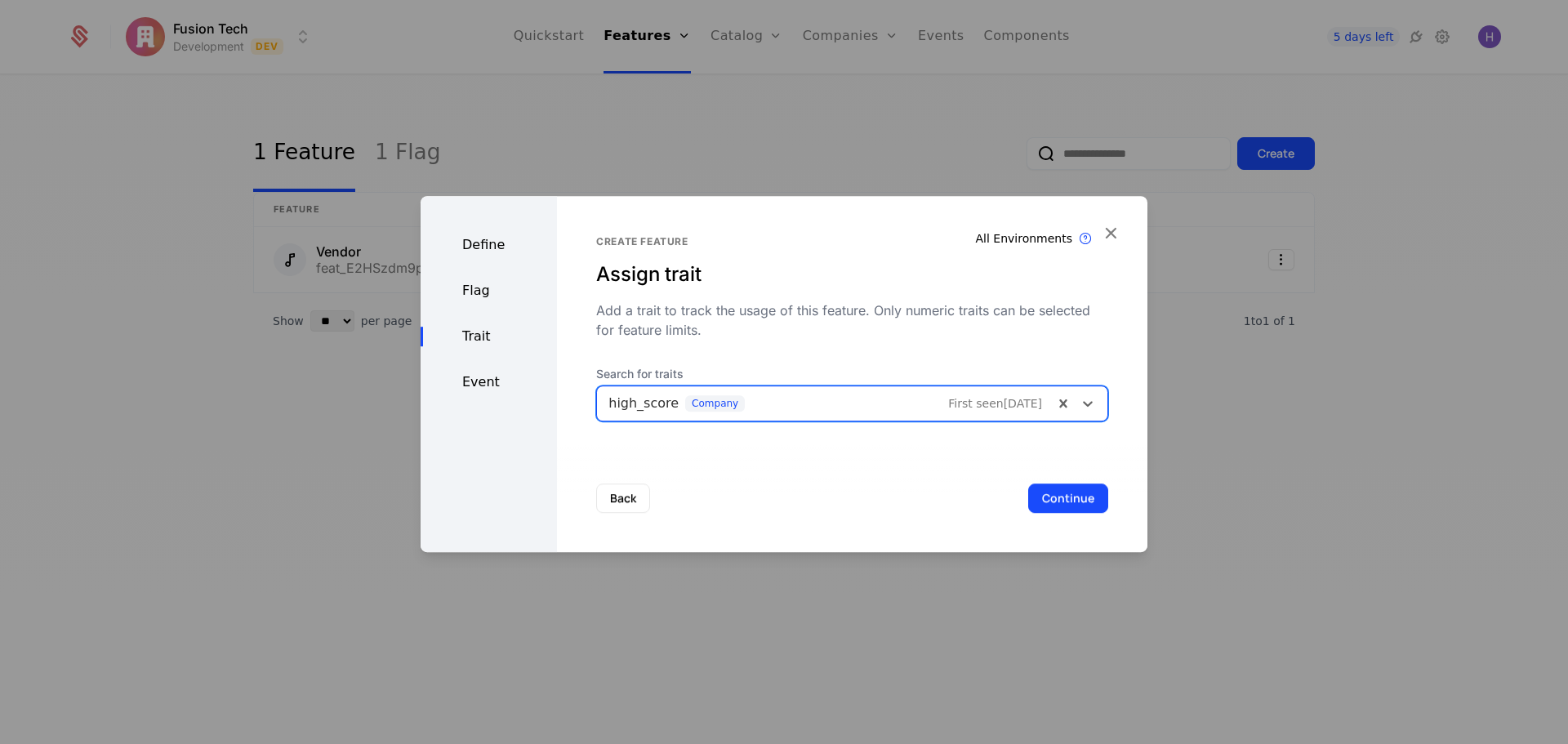
click at [484, 289] on div "Flag" at bounding box center [489, 291] width 137 height 20
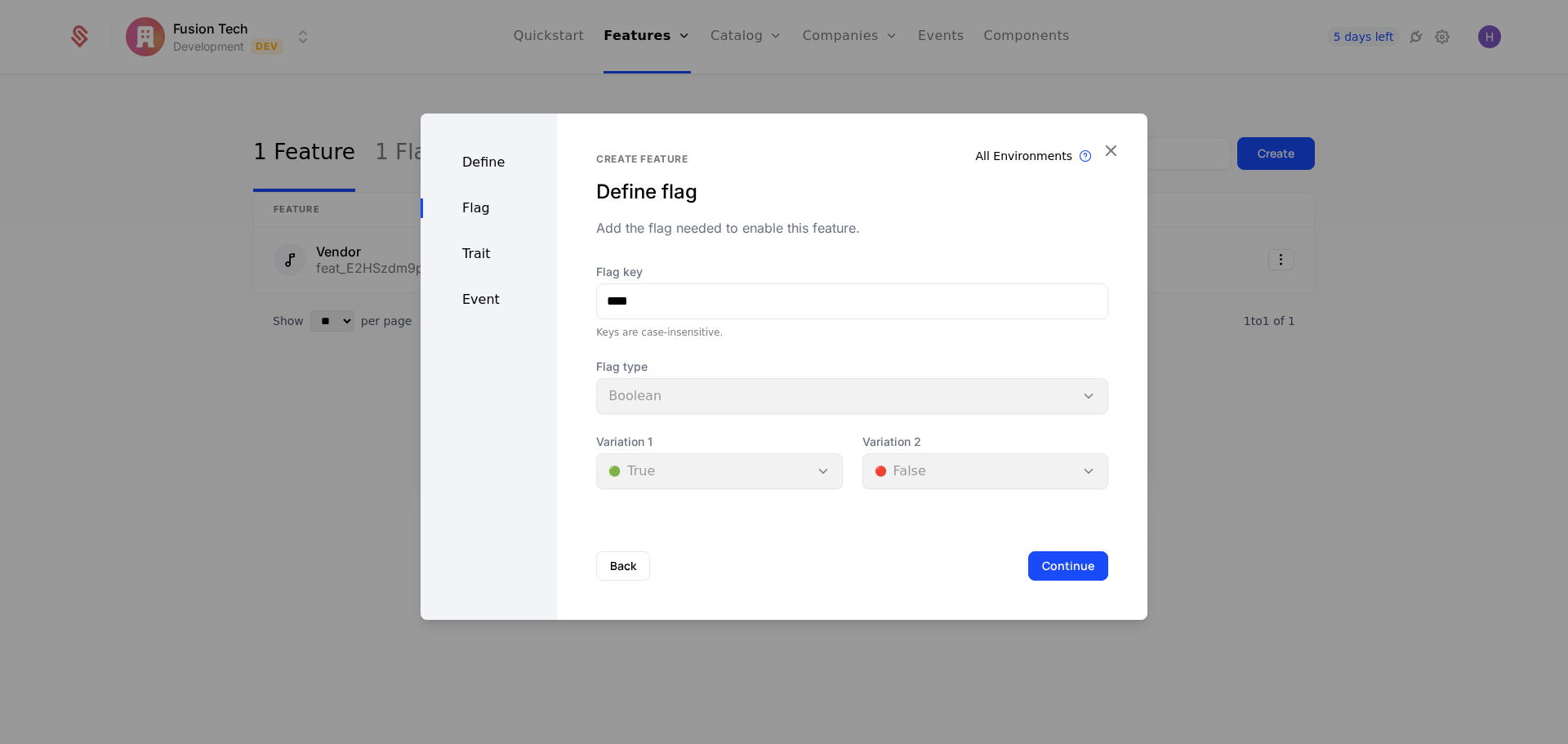
click at [689, 402] on div "Flag type Boolean" at bounding box center [852, 386] width 512 height 56
click at [691, 305] on input "****" at bounding box center [852, 301] width 511 height 34
click at [651, 393] on div "Flag type Boolean" at bounding box center [852, 386] width 512 height 56
drag, startPoint x: 659, startPoint y: 393, endPoint x: 922, endPoint y: 379, distance: 263.4
click at [661, 393] on div "Flag type Boolean" at bounding box center [852, 386] width 512 height 56
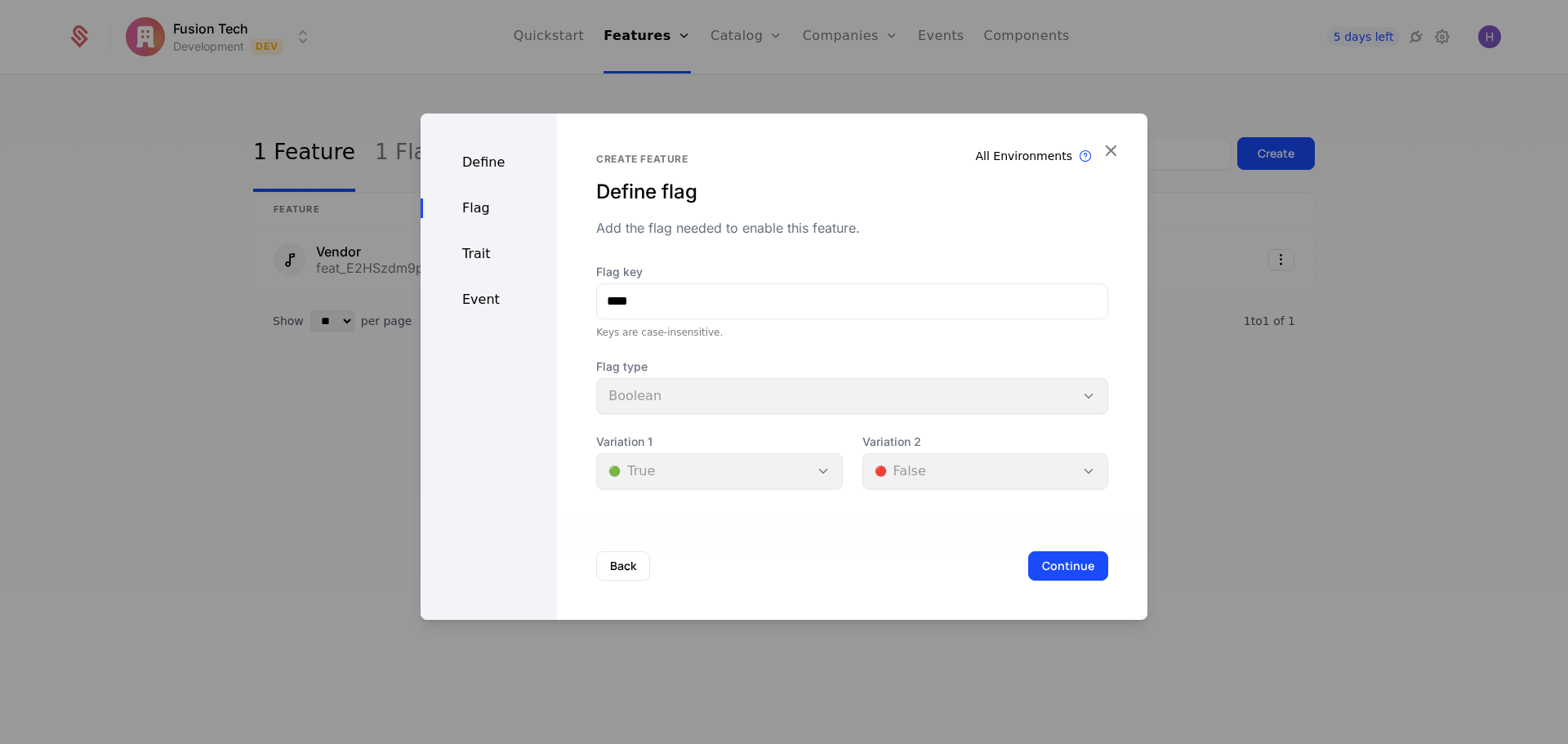
drag, startPoint x: 922, startPoint y: 379, endPoint x: 972, endPoint y: 364, distance: 52.2
click at [925, 379] on div "Flag type Boolean" at bounding box center [852, 386] width 512 height 56
click at [699, 233] on div "Add the flag needed to enable this feature." at bounding box center [852, 228] width 512 height 20
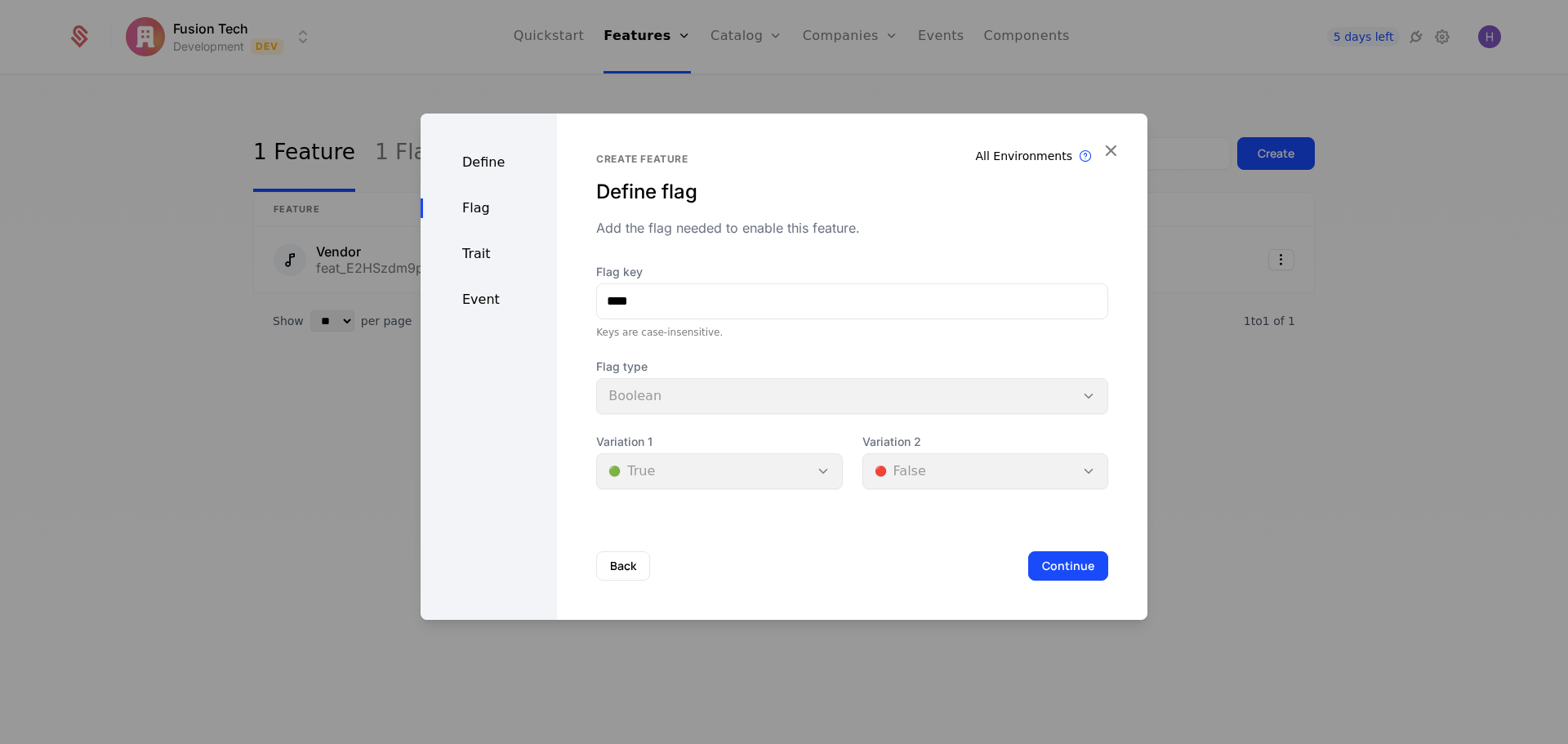
click at [908, 473] on div "Variation 2 🔴 False" at bounding box center [985, 461] width 246 height 56
click at [489, 172] on div "Define" at bounding box center [489, 162] width 137 height 20
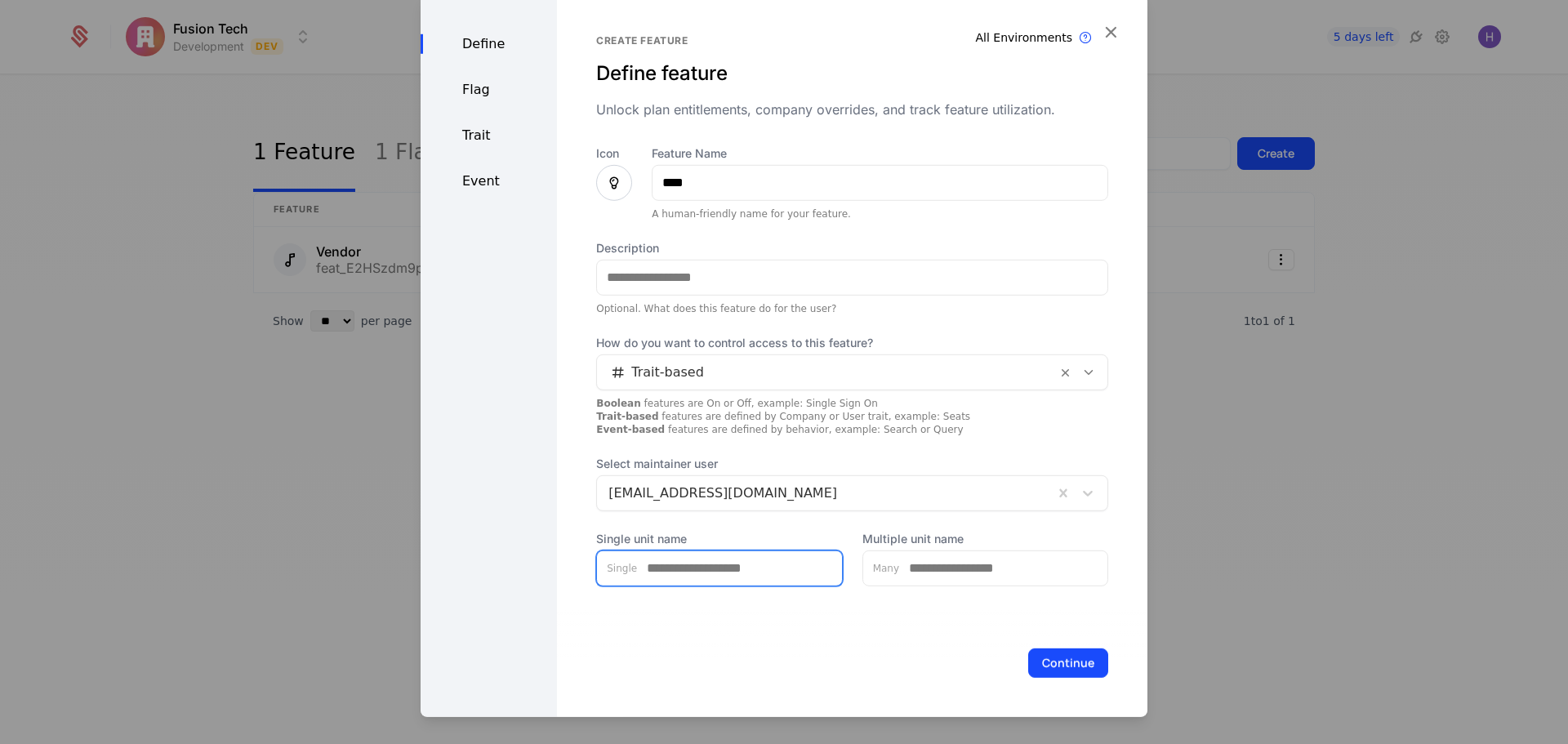
click at [646, 576] on input "Single unit name" at bounding box center [739, 567] width 205 height 34
type input "*"
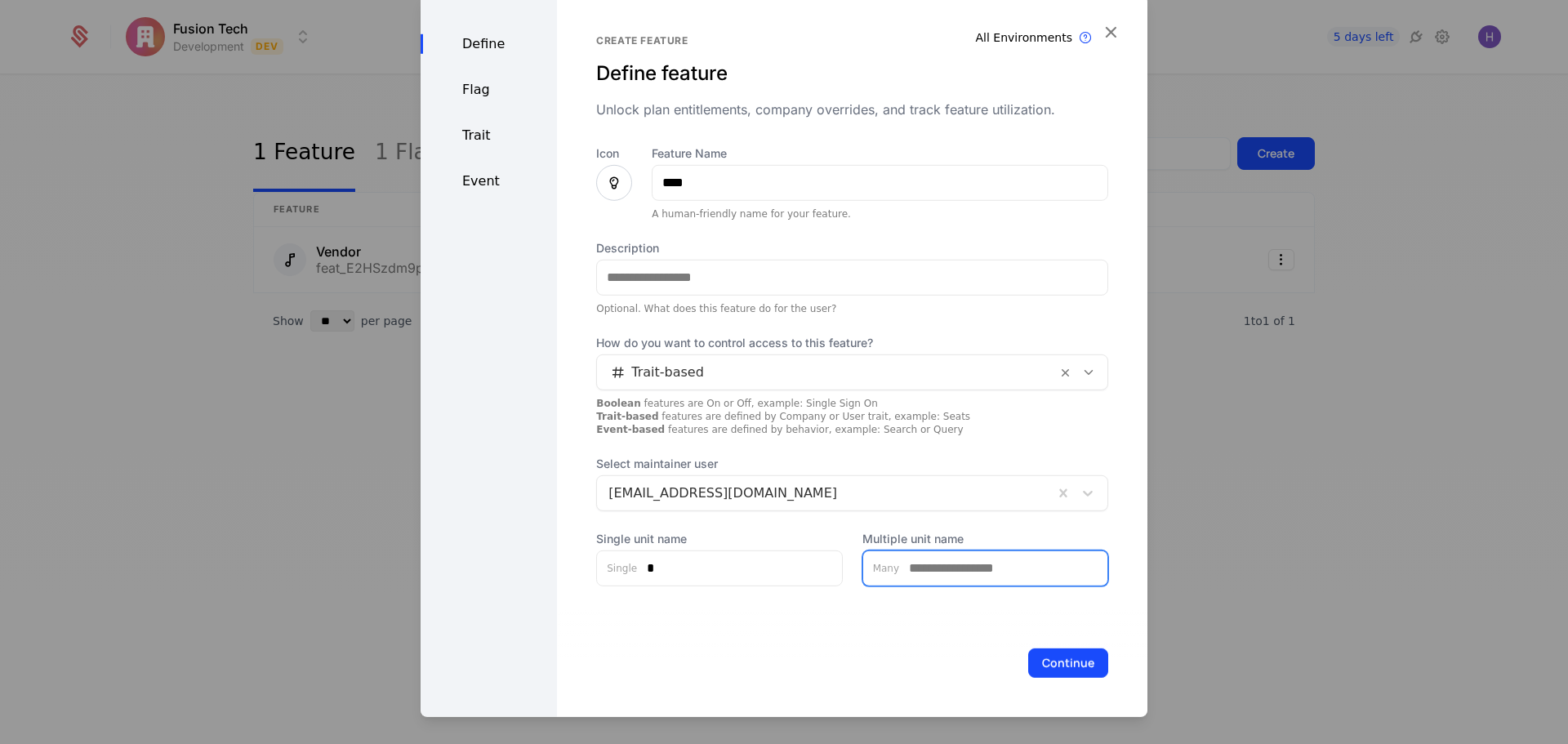
click at [975, 571] on input "Multiple unit name" at bounding box center [1003, 567] width 208 height 34
type input "*"
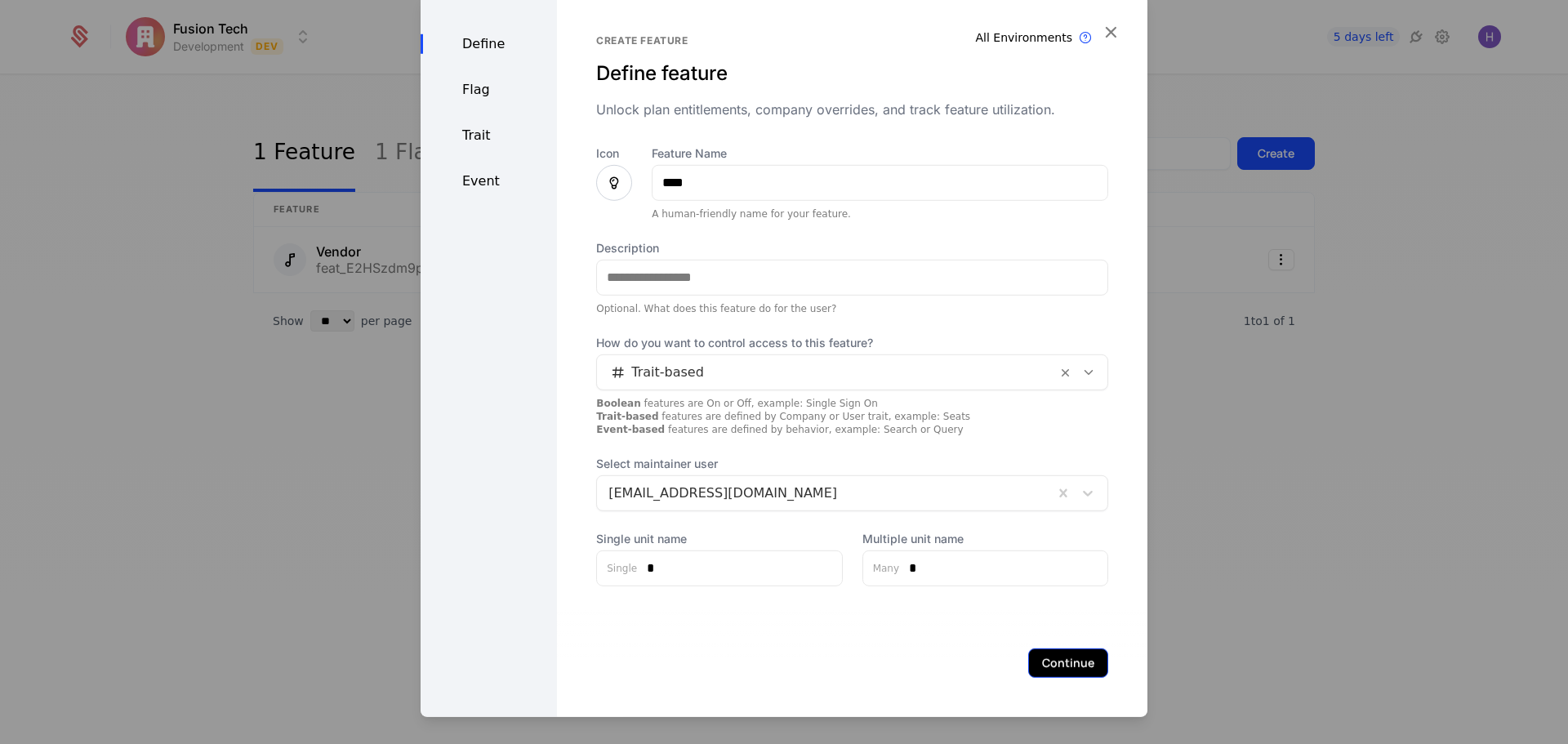
click at [1077, 668] on button "Continue" at bounding box center [1068, 662] width 80 height 29
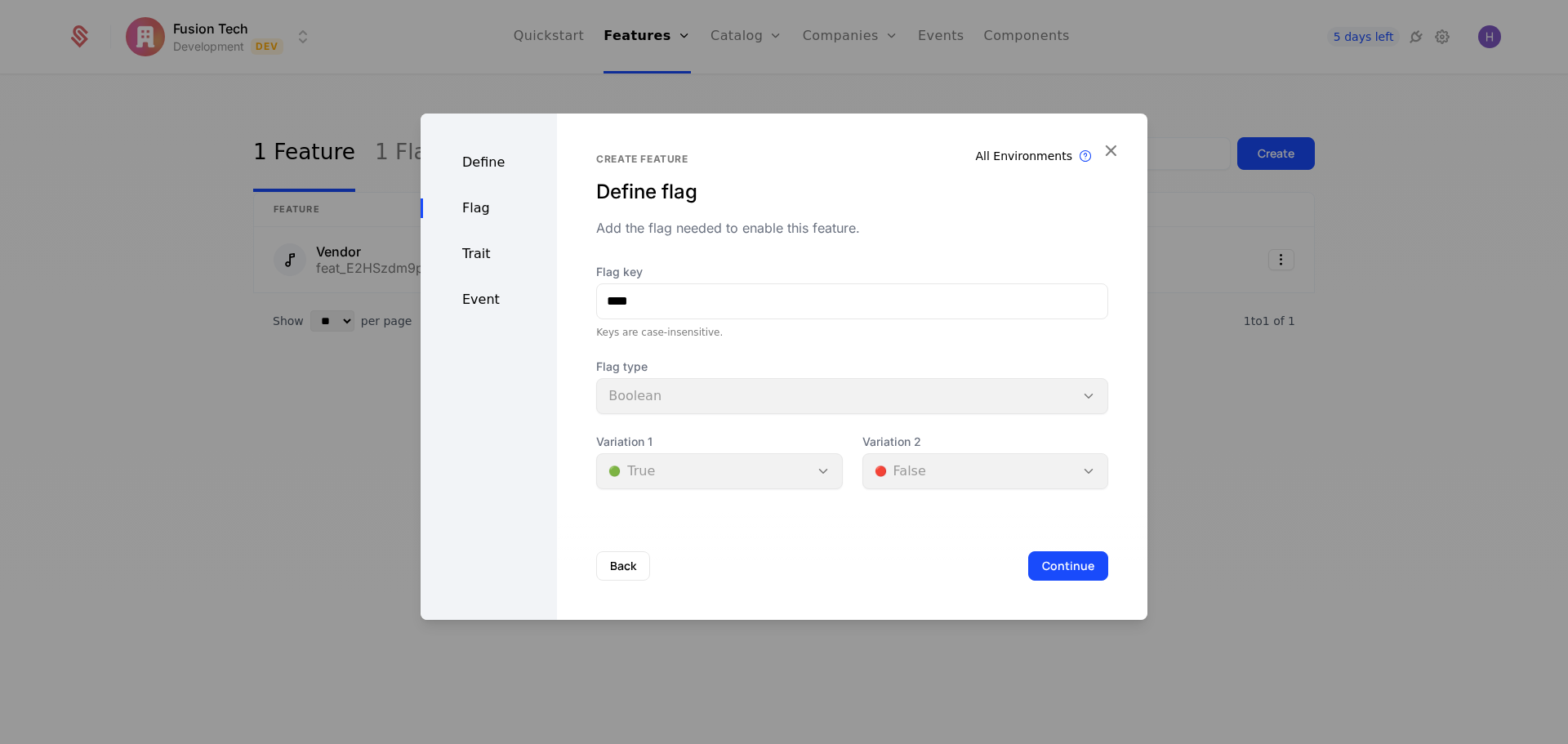
click at [746, 397] on div "Flag type Boolean" at bounding box center [852, 386] width 512 height 56
click at [741, 390] on div "Flag type Boolean" at bounding box center [852, 386] width 512 height 56
click at [666, 311] on input "****" at bounding box center [852, 301] width 511 height 34
click at [672, 302] on input "****" at bounding box center [852, 301] width 511 height 34
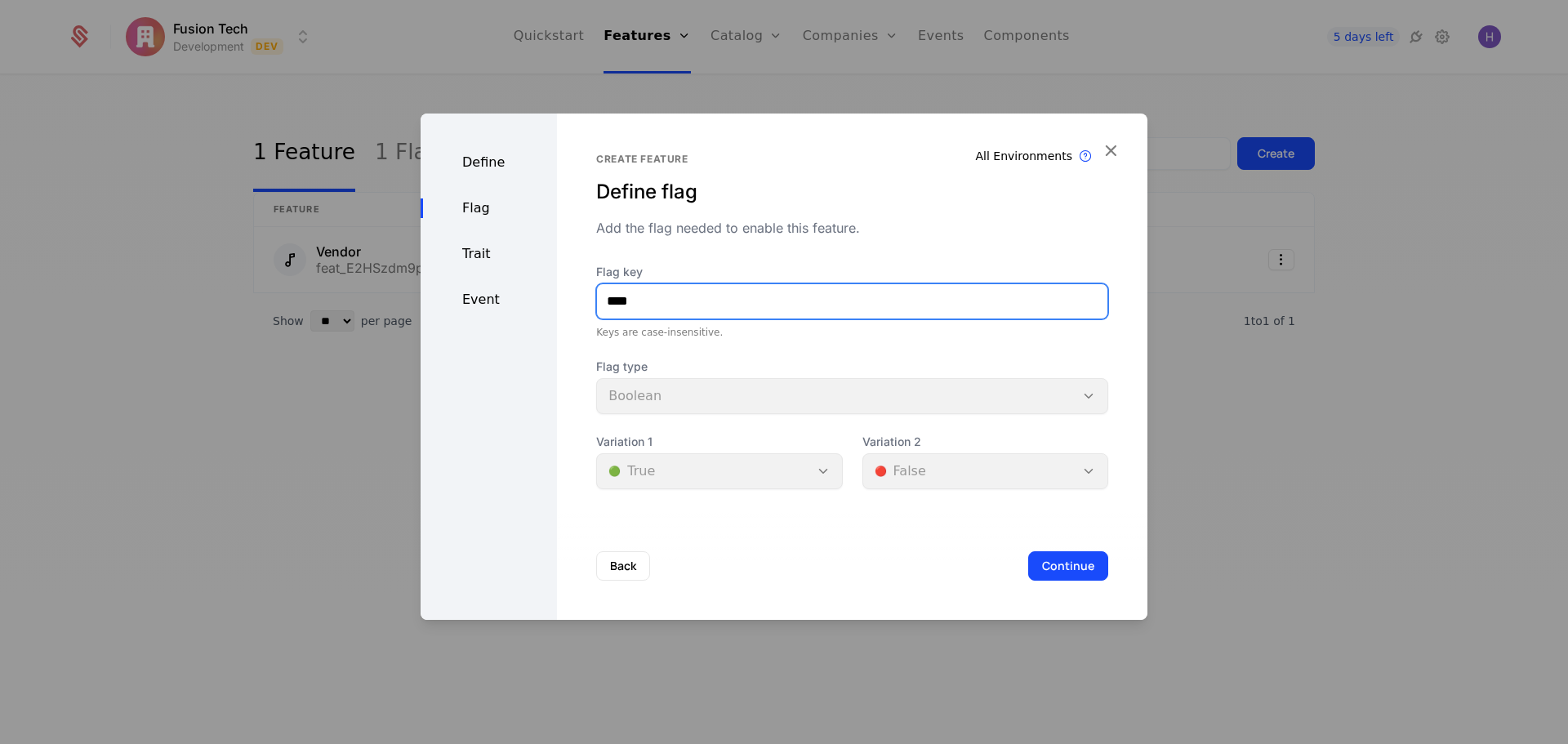
click at [672, 302] on input "****" at bounding box center [852, 301] width 511 height 34
click at [796, 305] on input "****" at bounding box center [852, 301] width 511 height 34
click at [796, 304] on input "****" at bounding box center [852, 301] width 511 height 34
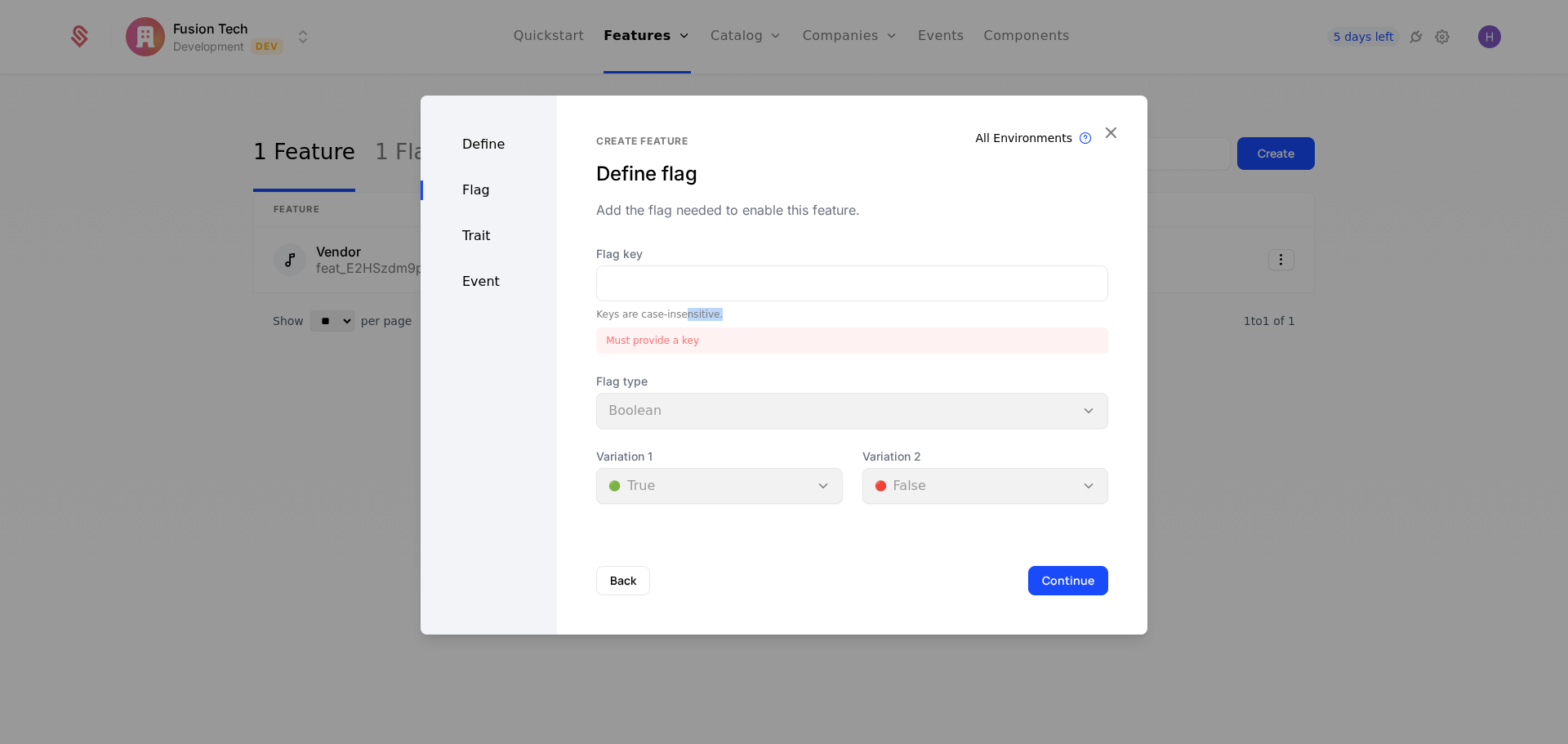
drag, startPoint x: 724, startPoint y: 312, endPoint x: 670, endPoint y: 312, distance: 54.0
click at [670, 312] on div "Keys are case-insensitive." at bounding box center [852, 315] width 512 height 13
click at [454, 226] on div "Trait" at bounding box center [489, 236] width 137 height 20
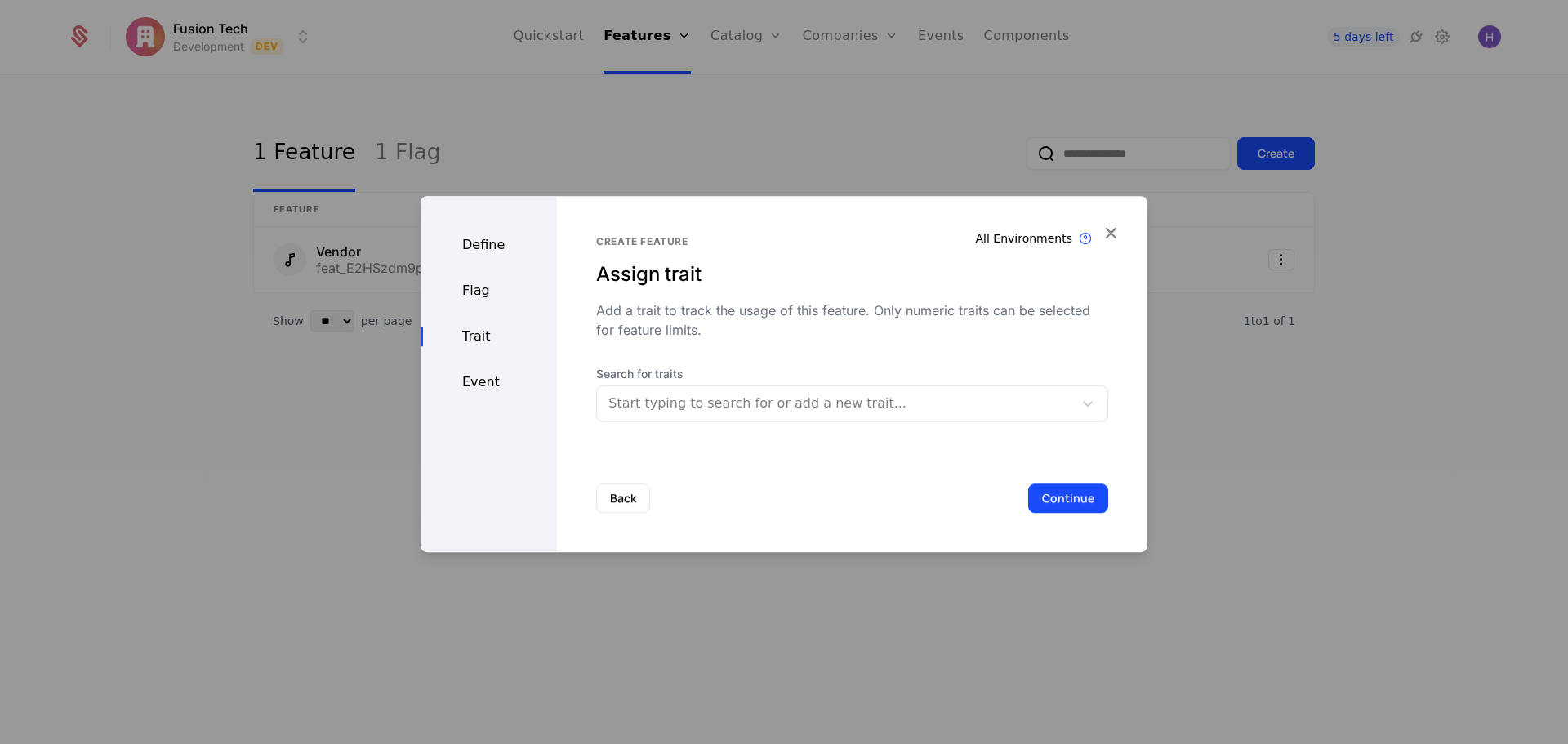
click at [694, 395] on div at bounding box center [835, 403] width 453 height 23
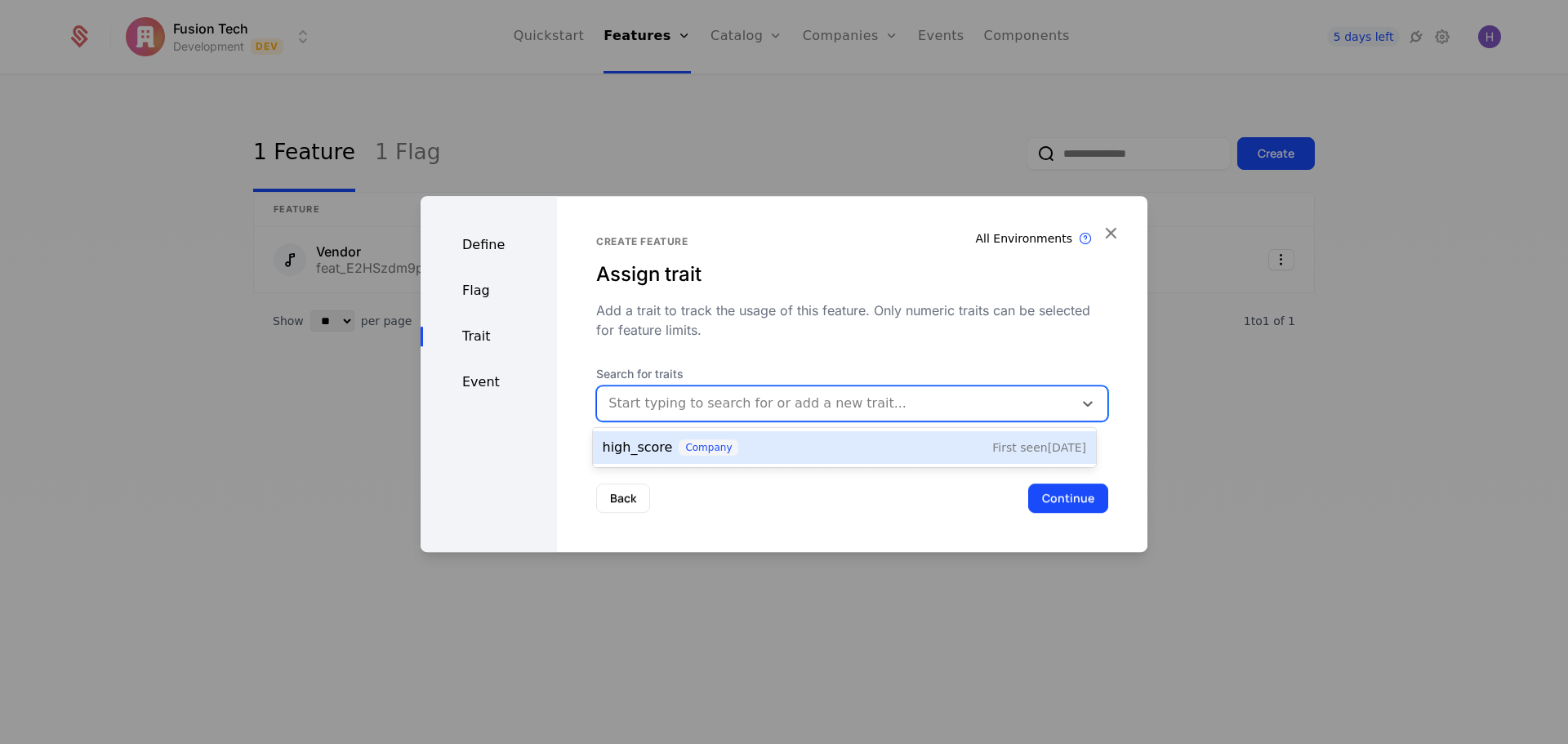
click at [612, 453] on span "high_score" at bounding box center [637, 447] width 70 height 20
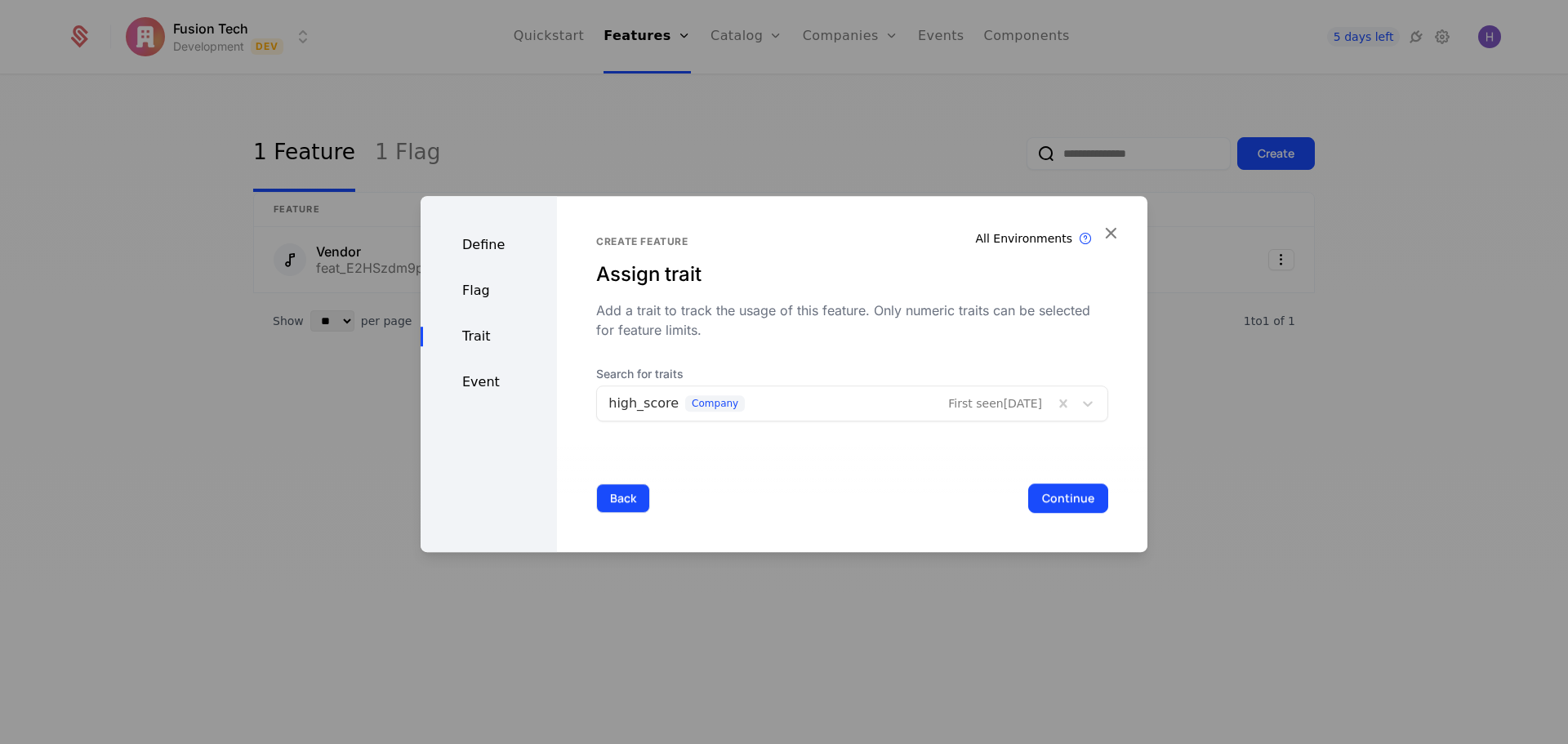
click at [615, 502] on button "Back" at bounding box center [622, 497] width 54 height 29
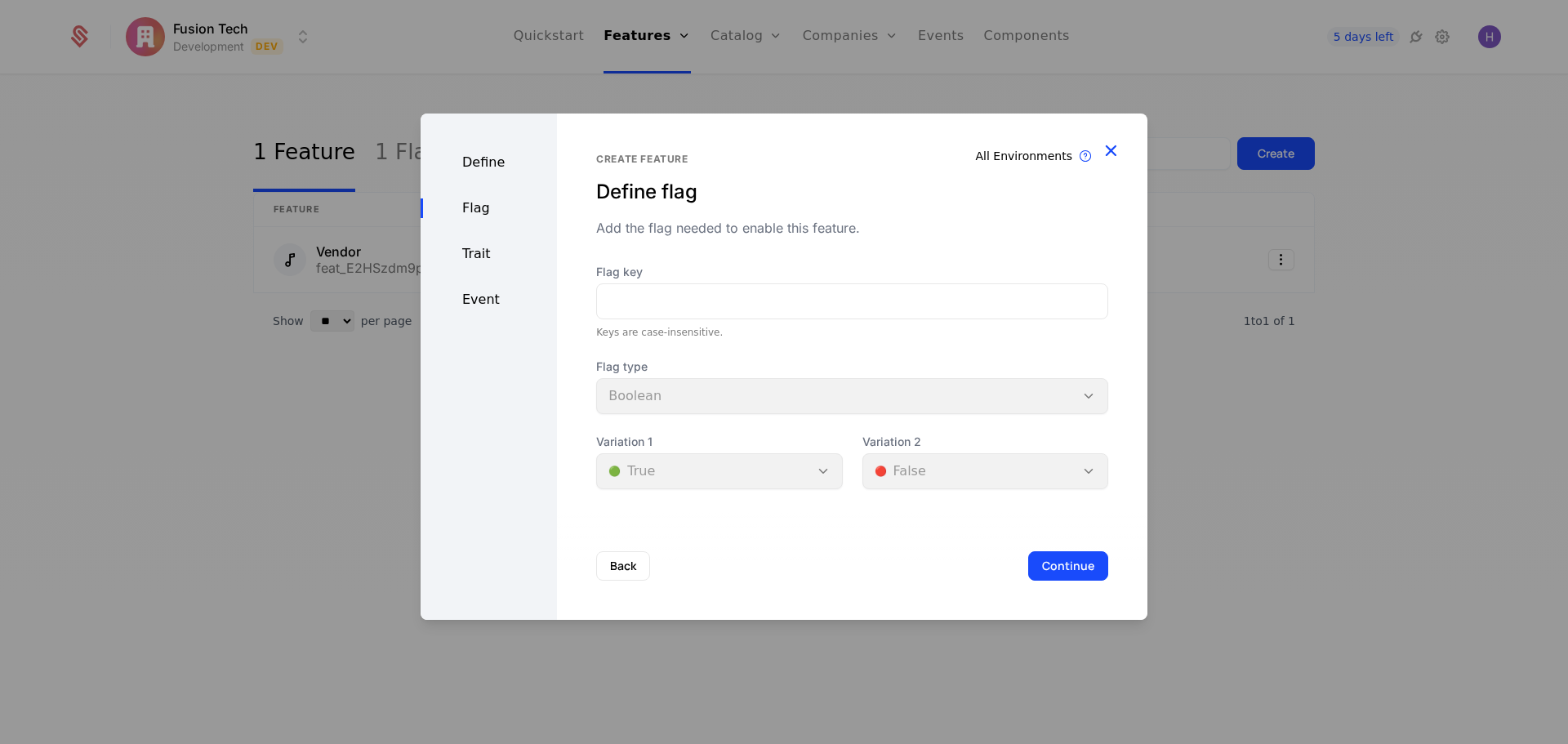
click at [1111, 150] on icon "button" at bounding box center [1111, 151] width 22 height 22
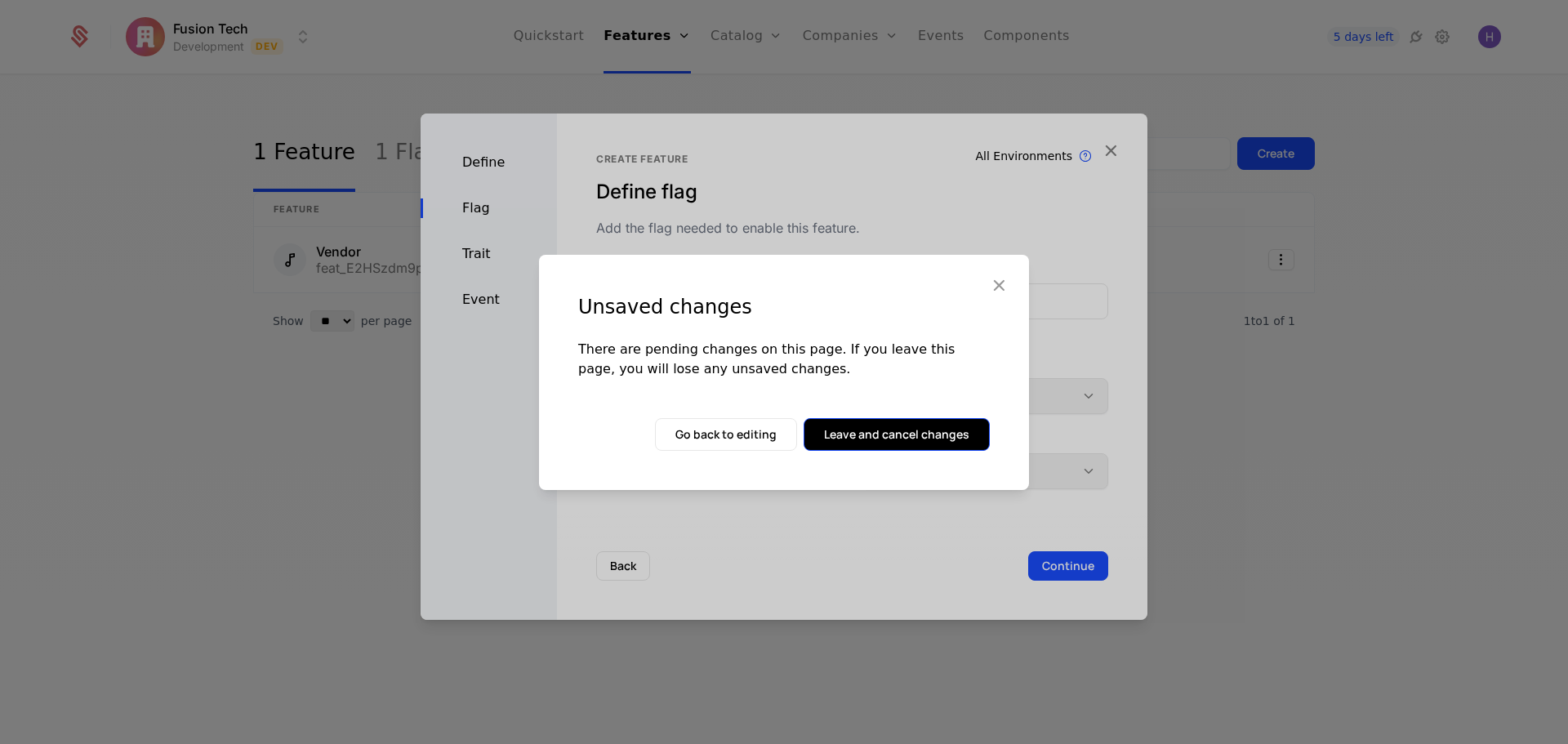
click at [866, 433] on button "Leave and cancel changes" at bounding box center [897, 434] width 186 height 32
